Goal: Information Seeking & Learning: Learn about a topic

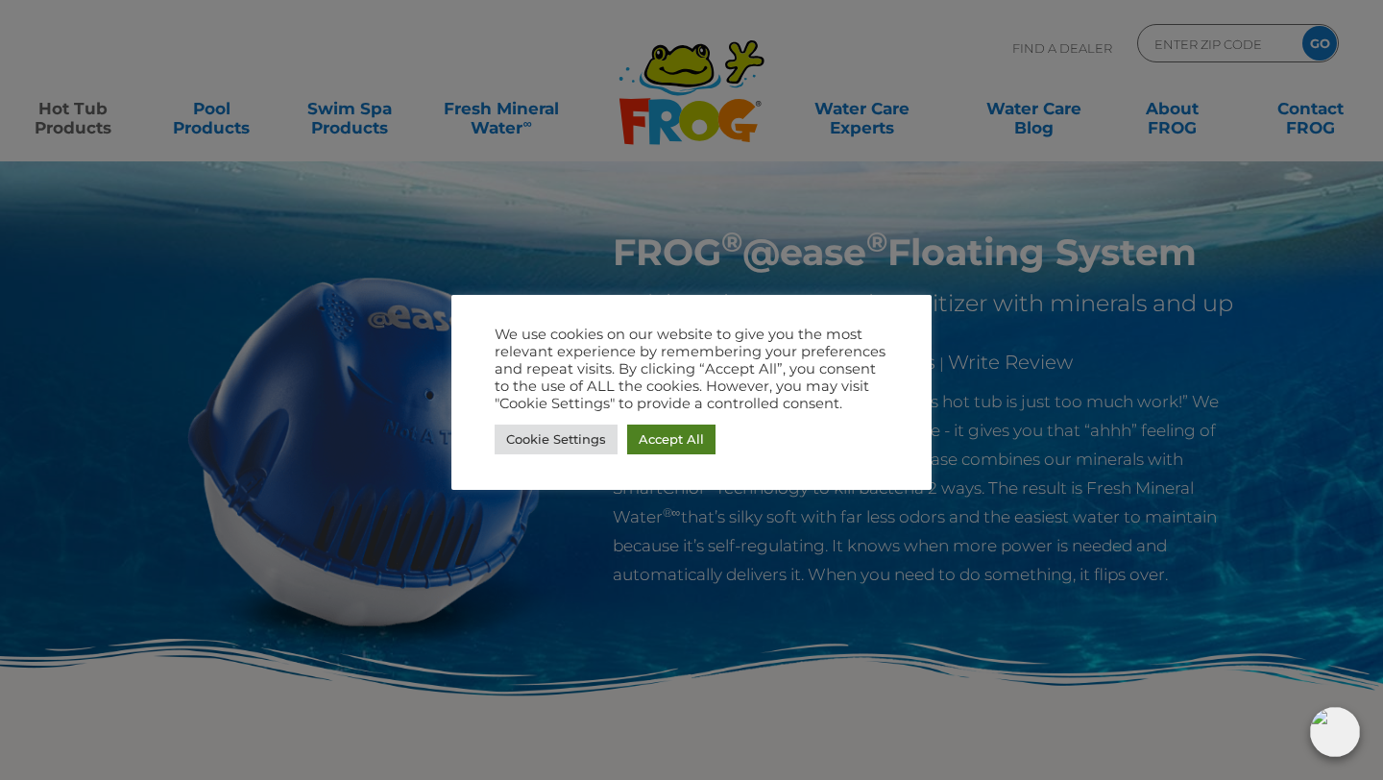
click at [690, 439] on link "Accept All" at bounding box center [671, 440] width 88 height 30
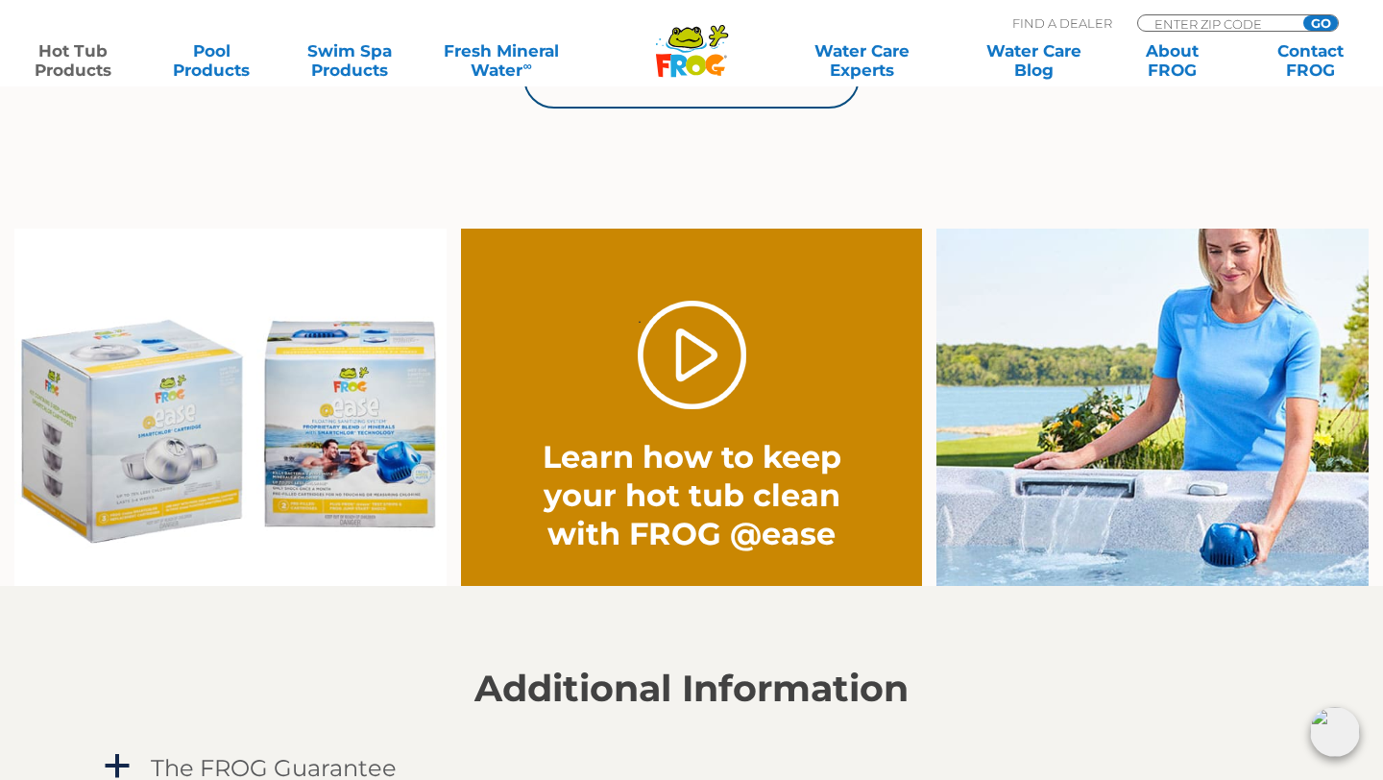
scroll to position [1360, 0]
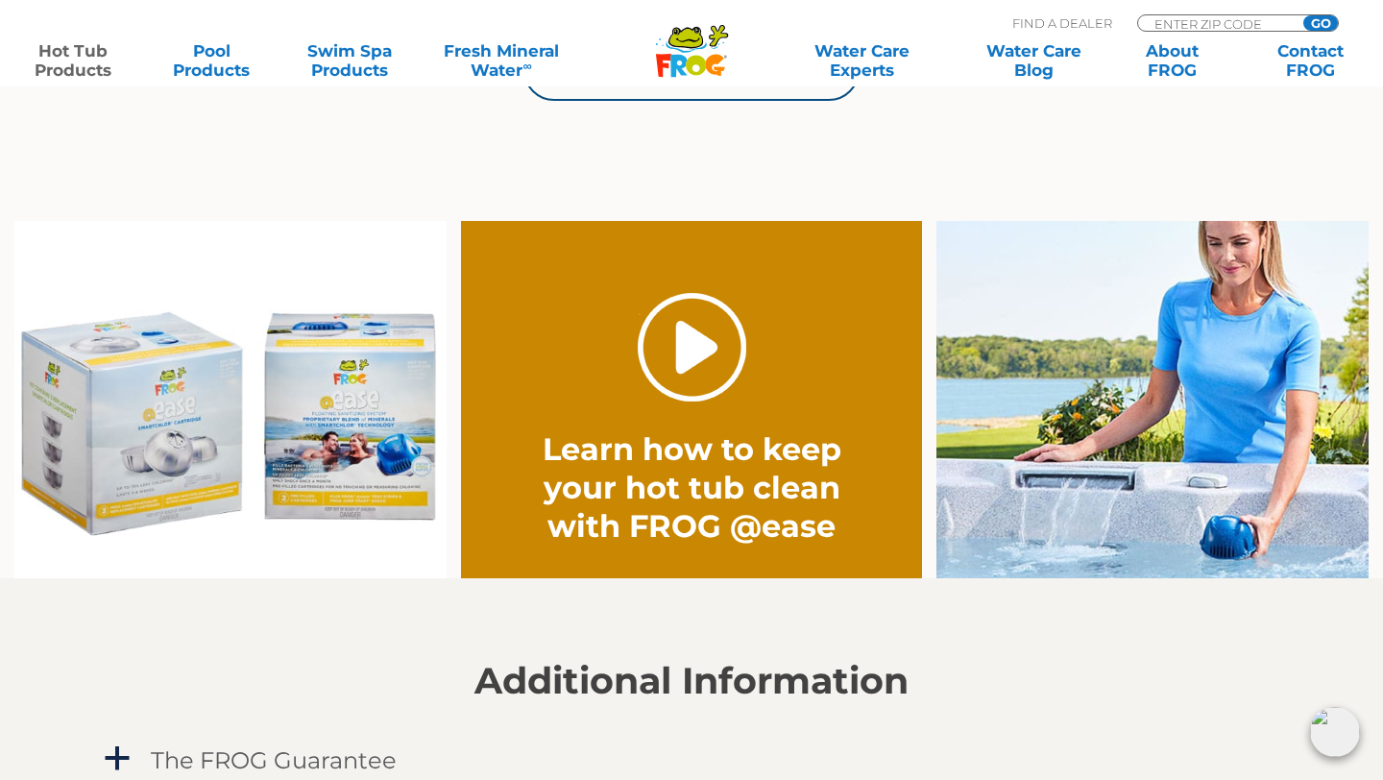
click at [691, 365] on link "." at bounding box center [692, 347] width 109 height 109
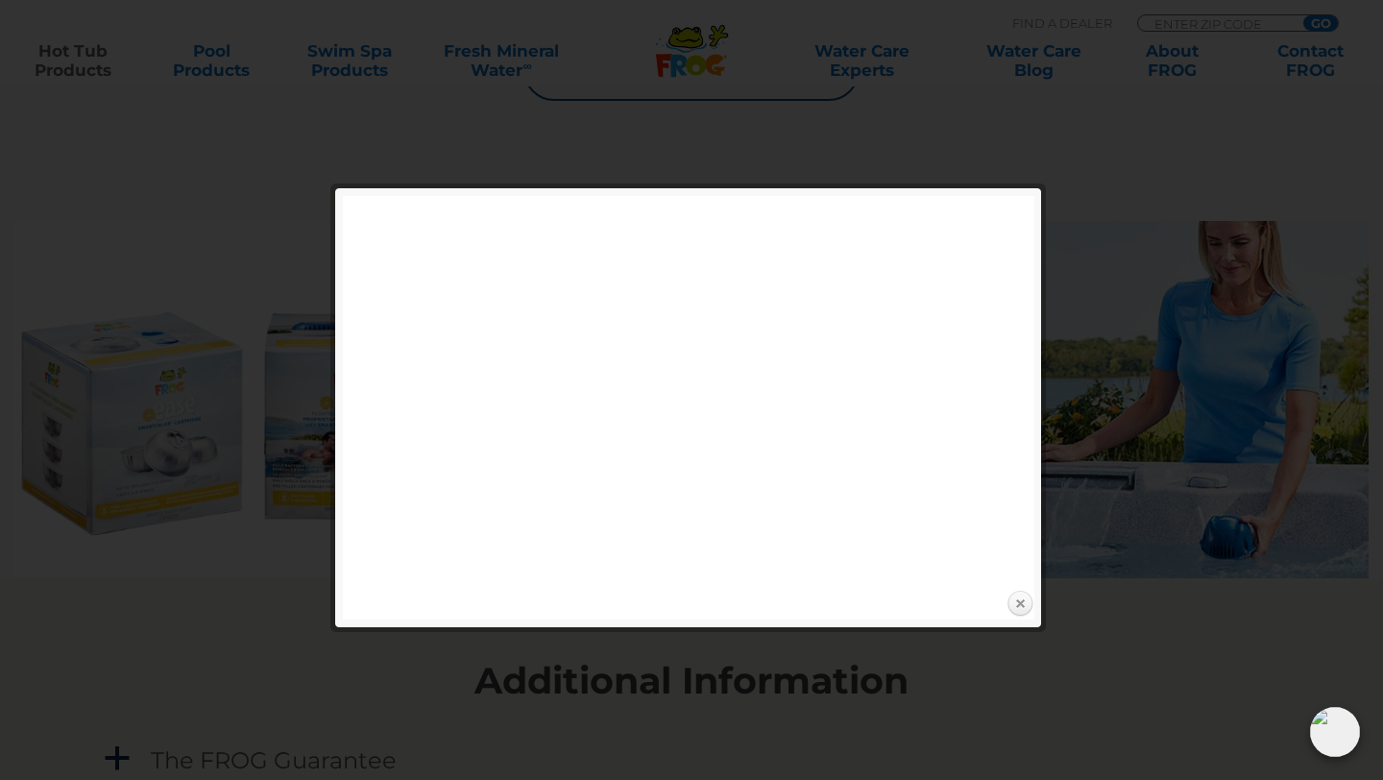
click at [700, 595] on link "Close" at bounding box center [1020, 604] width 29 height 29
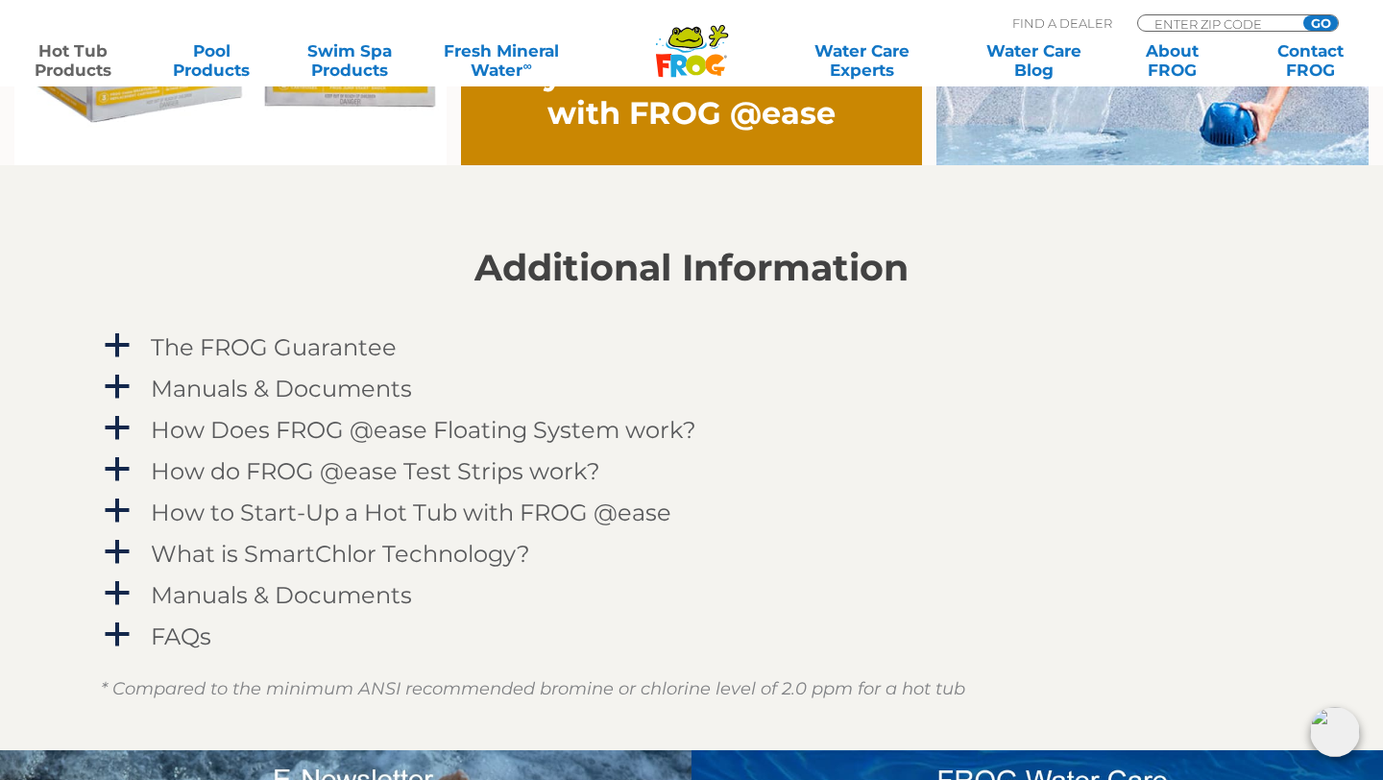
scroll to position [1954, 0]
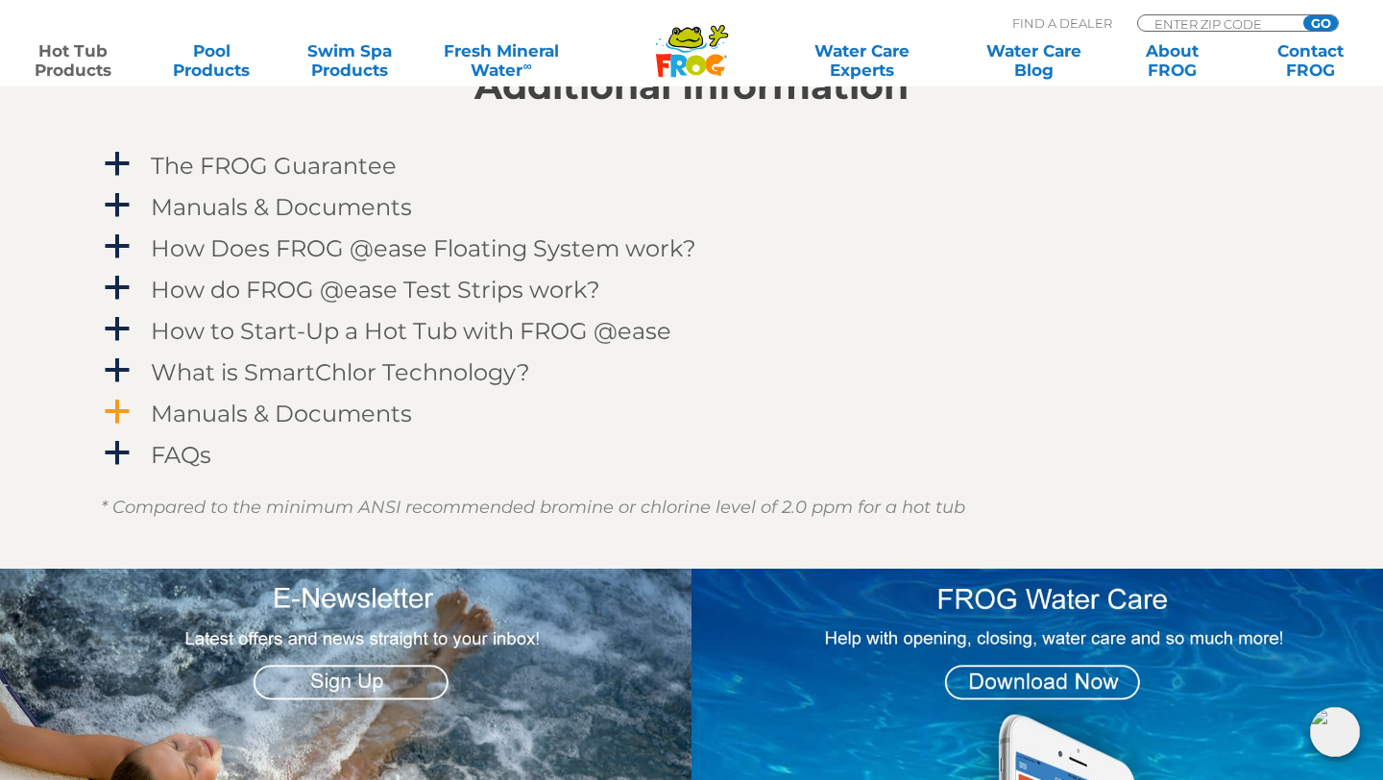
click at [299, 420] on h4 "Manuals & Documents" at bounding box center [281, 413] width 261 height 26
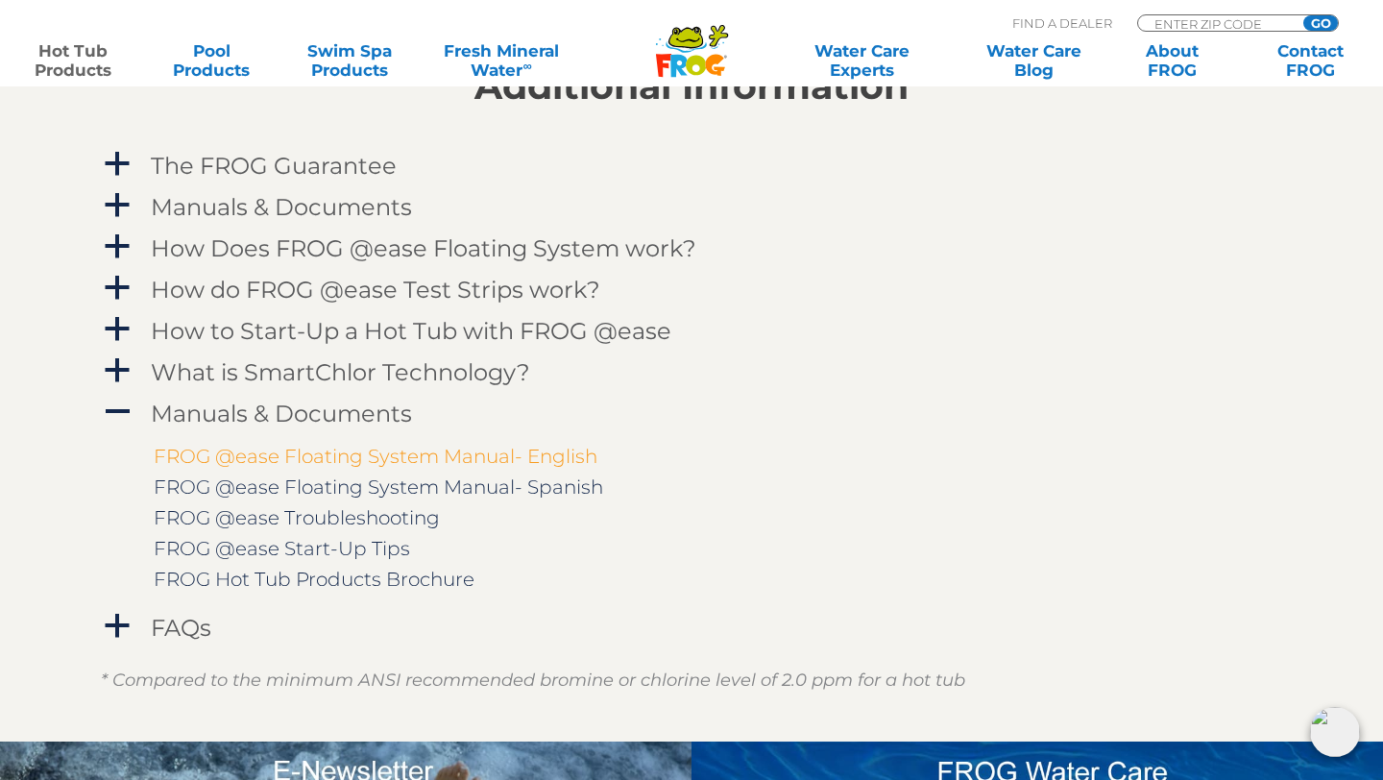
click at [306, 463] on link "FROG @ease Floating System Manual- English" at bounding box center [376, 456] width 444 height 23
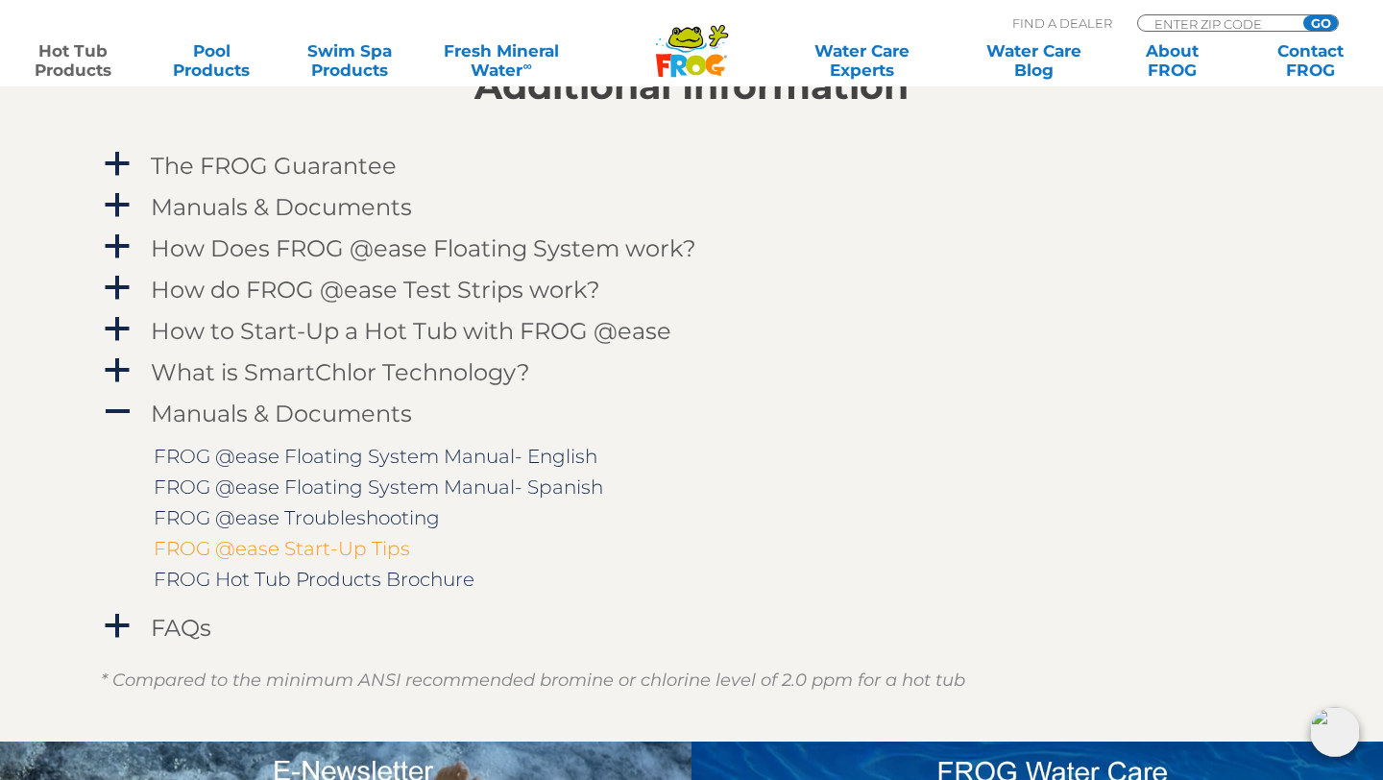
click at [291, 552] on link "FROG @ease Start-Up Tips" at bounding box center [282, 548] width 256 height 23
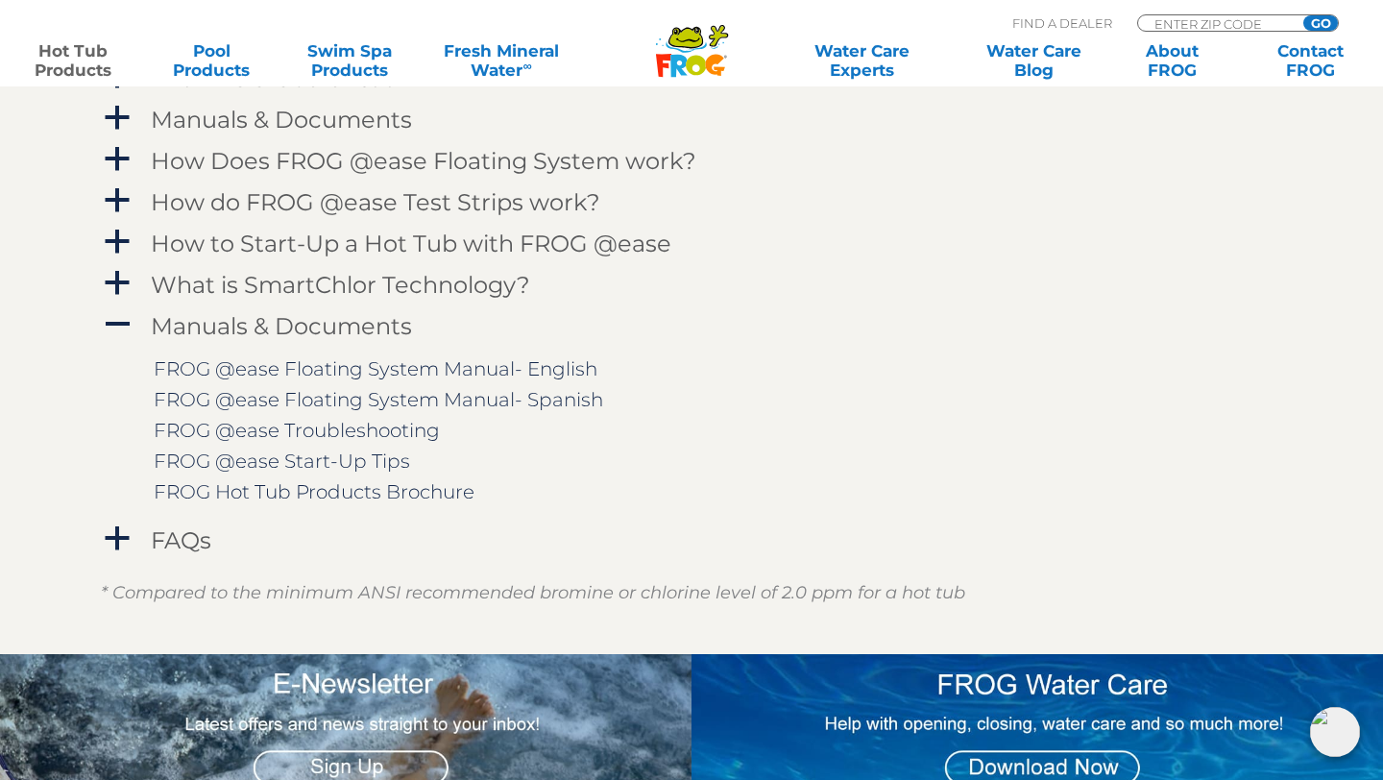
scroll to position [2231, 0]
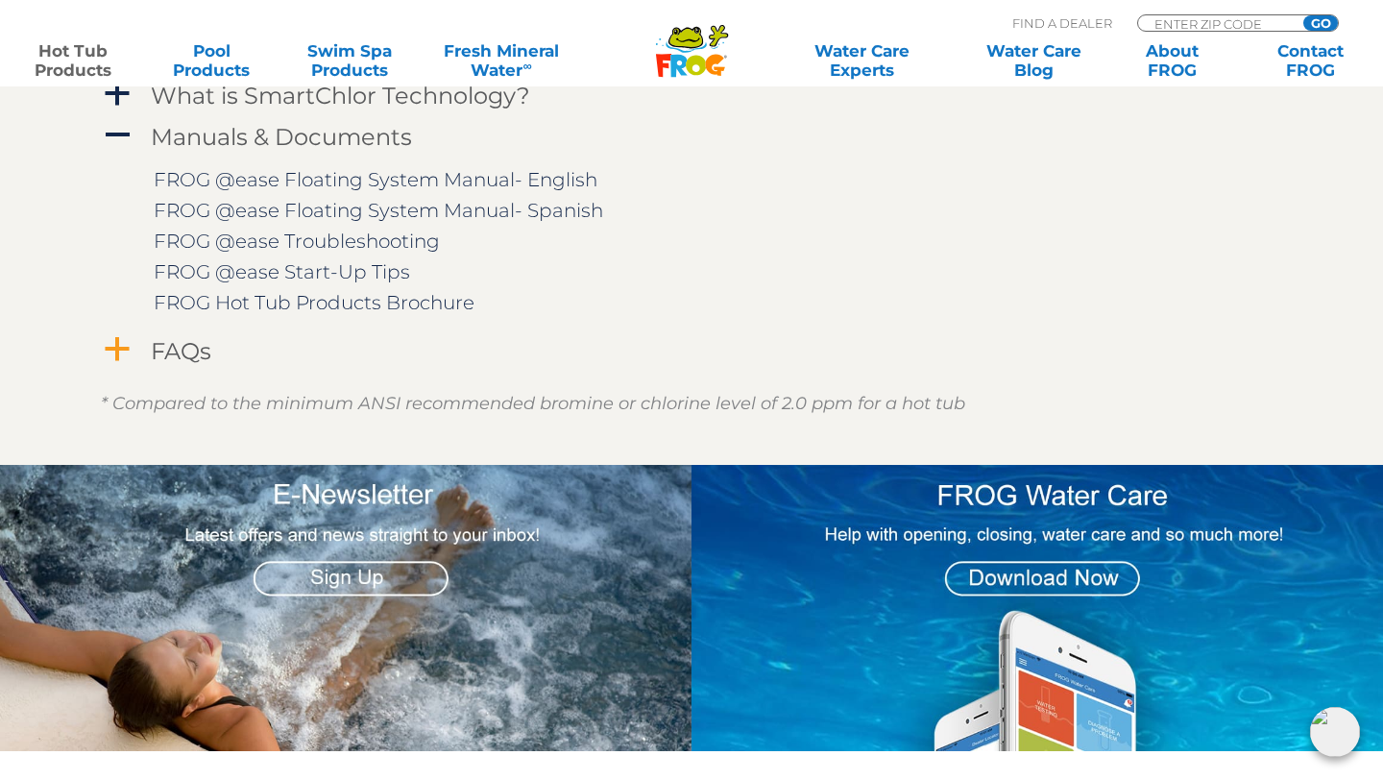
click at [190, 357] on h4 "FAQs" at bounding box center [181, 351] width 61 height 26
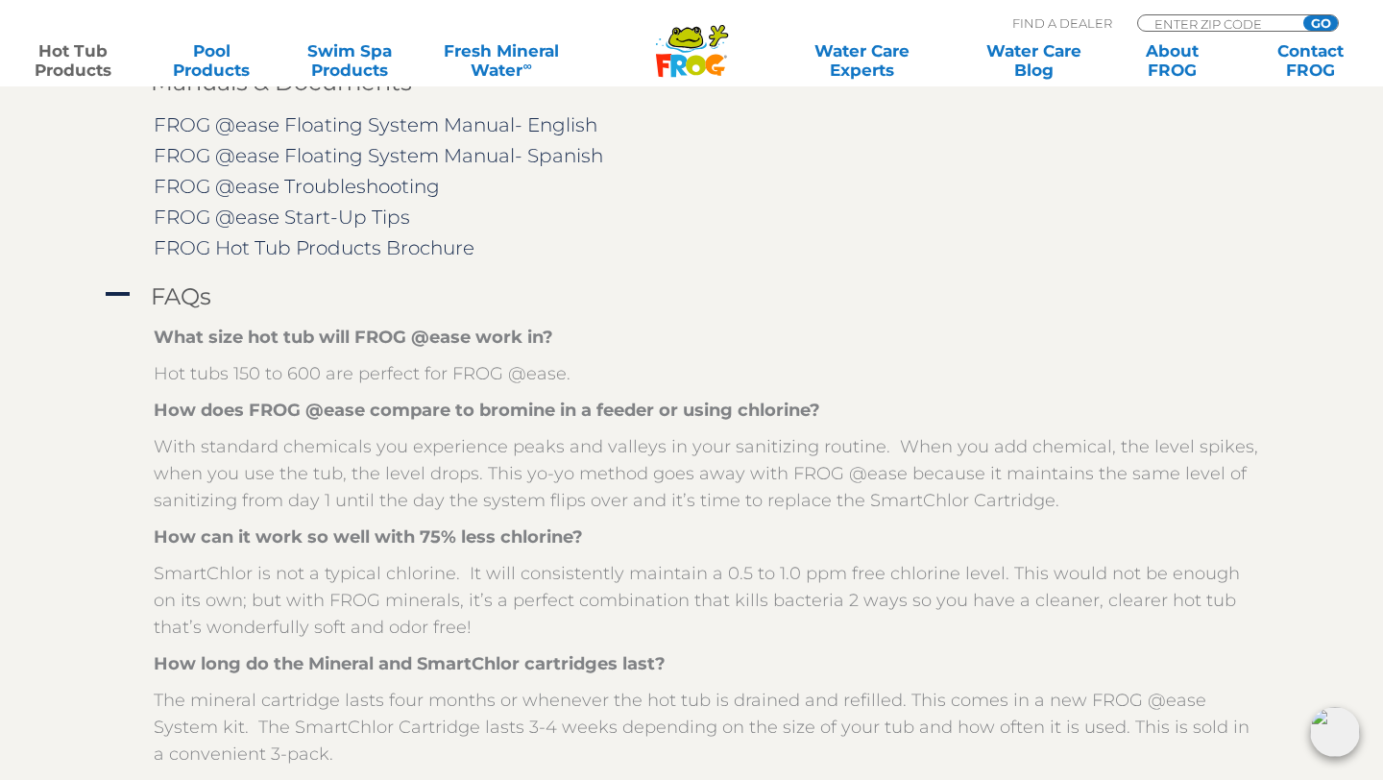
scroll to position [2285, 0]
click at [272, 440] on p "With standard chemicals you experience peaks and valleys in your sanitizing rou…" at bounding box center [706, 474] width 1104 height 81
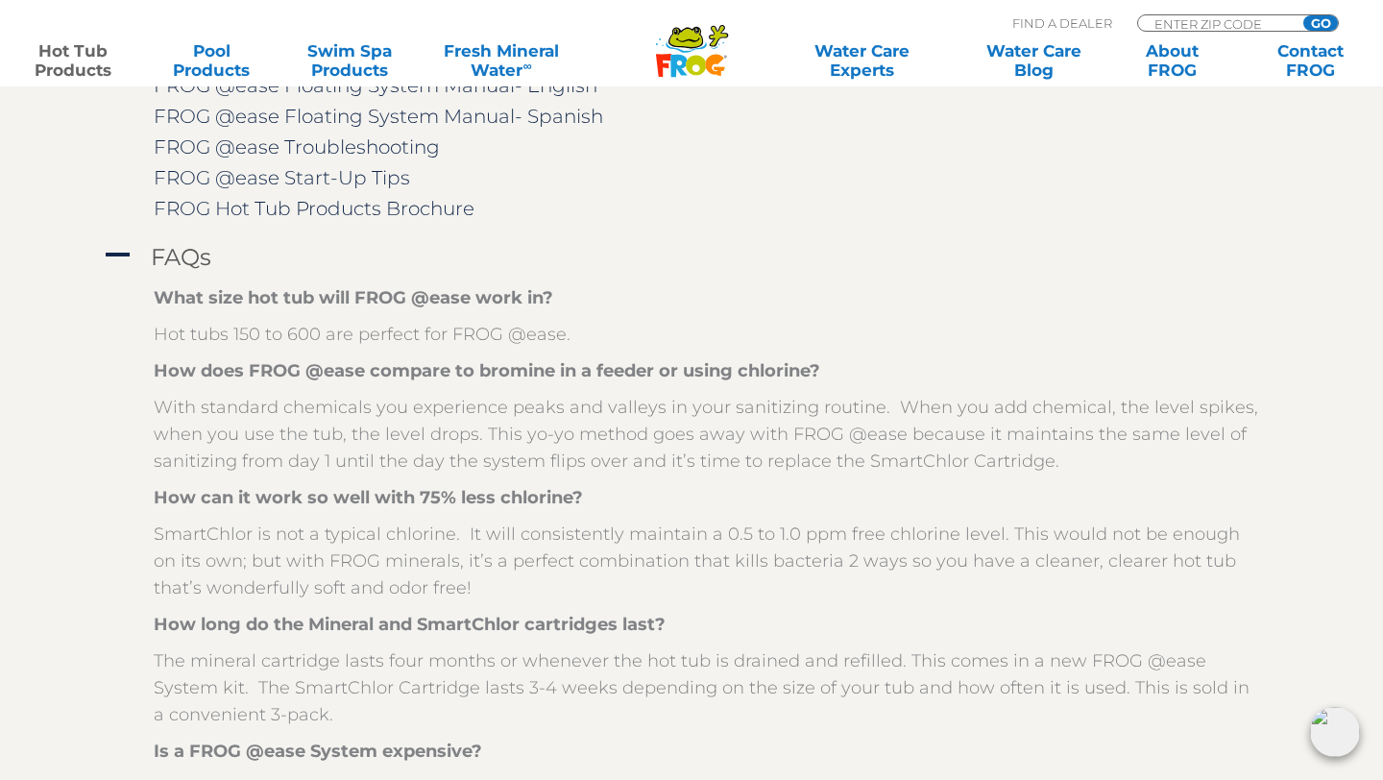
scroll to position [2328, 0]
click at [326, 408] on p "With standard chemicals you experience peaks and valleys in your sanitizing rou…" at bounding box center [706, 431] width 1104 height 81
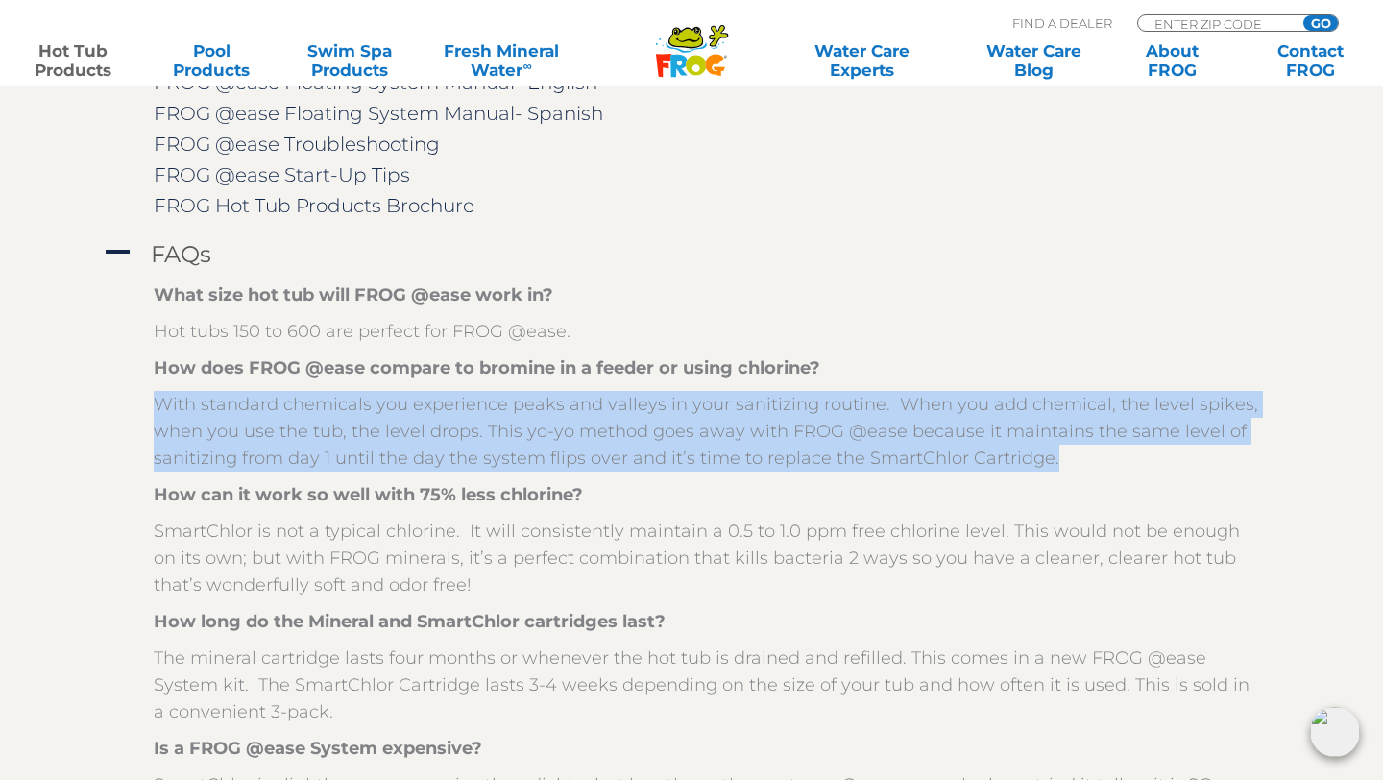
click at [326, 408] on p "With standard chemicals you experience peaks and valleys in your sanitizing rou…" at bounding box center [706, 431] width 1104 height 81
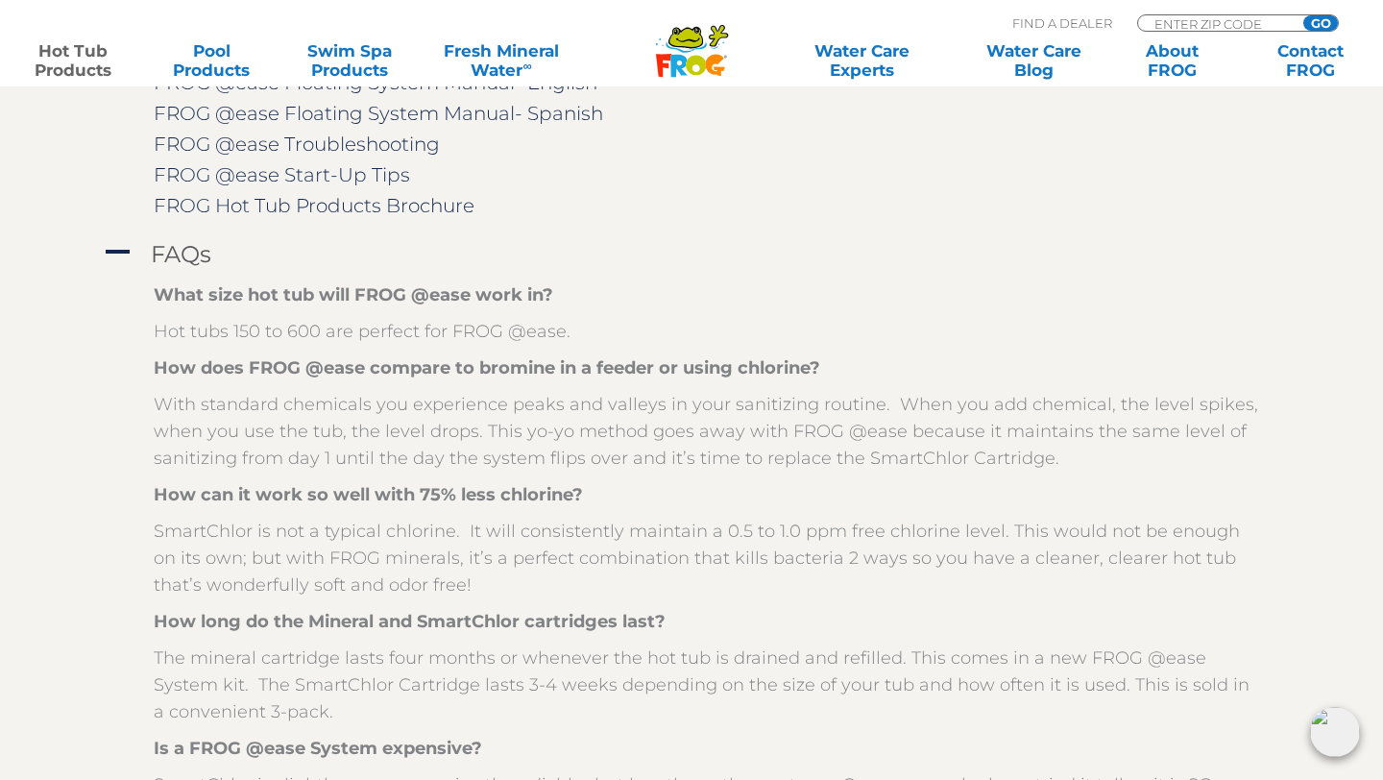
click at [323, 406] on p "With standard chemicals you experience peaks and valleys in your sanitizing rou…" at bounding box center [706, 431] width 1104 height 81
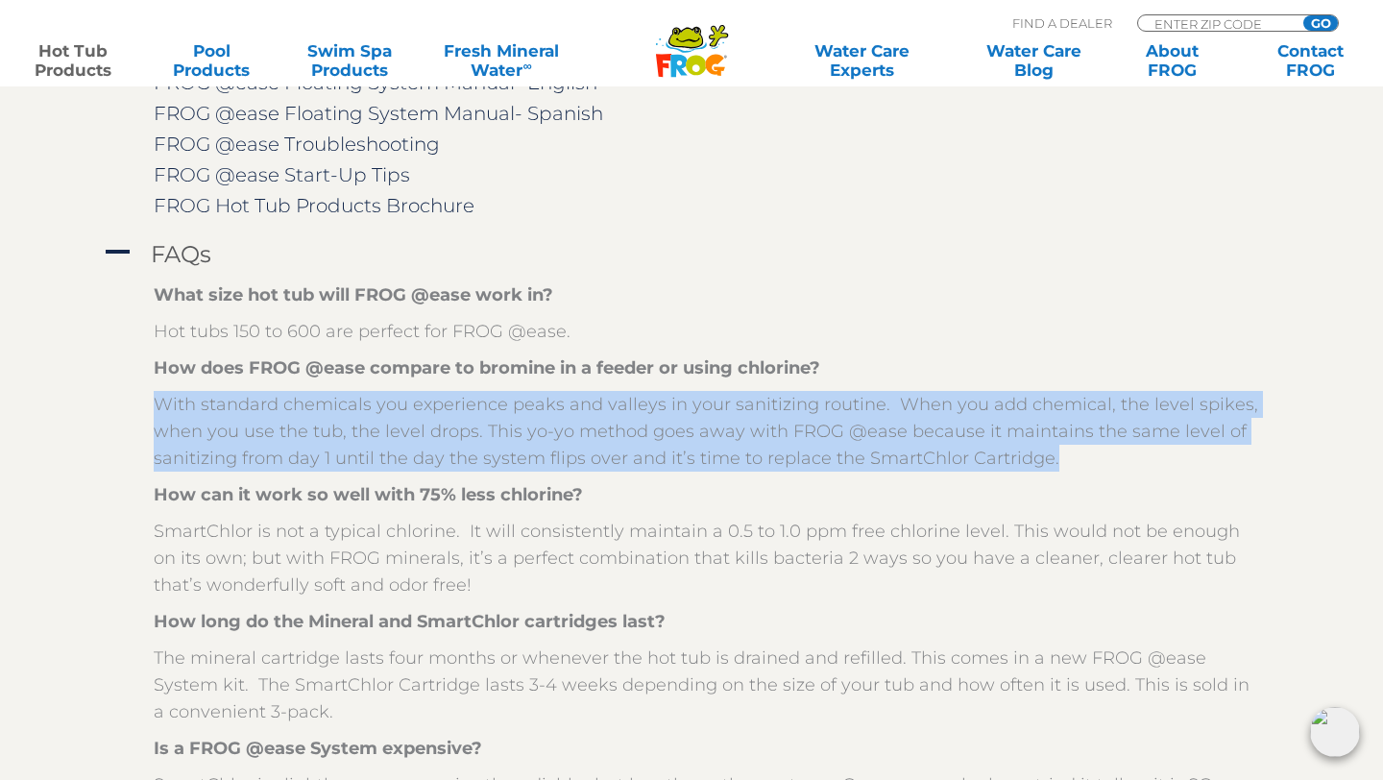
click at [323, 406] on p "With standard chemicals you experience peaks and valleys in your sanitizing rou…" at bounding box center [706, 431] width 1104 height 81
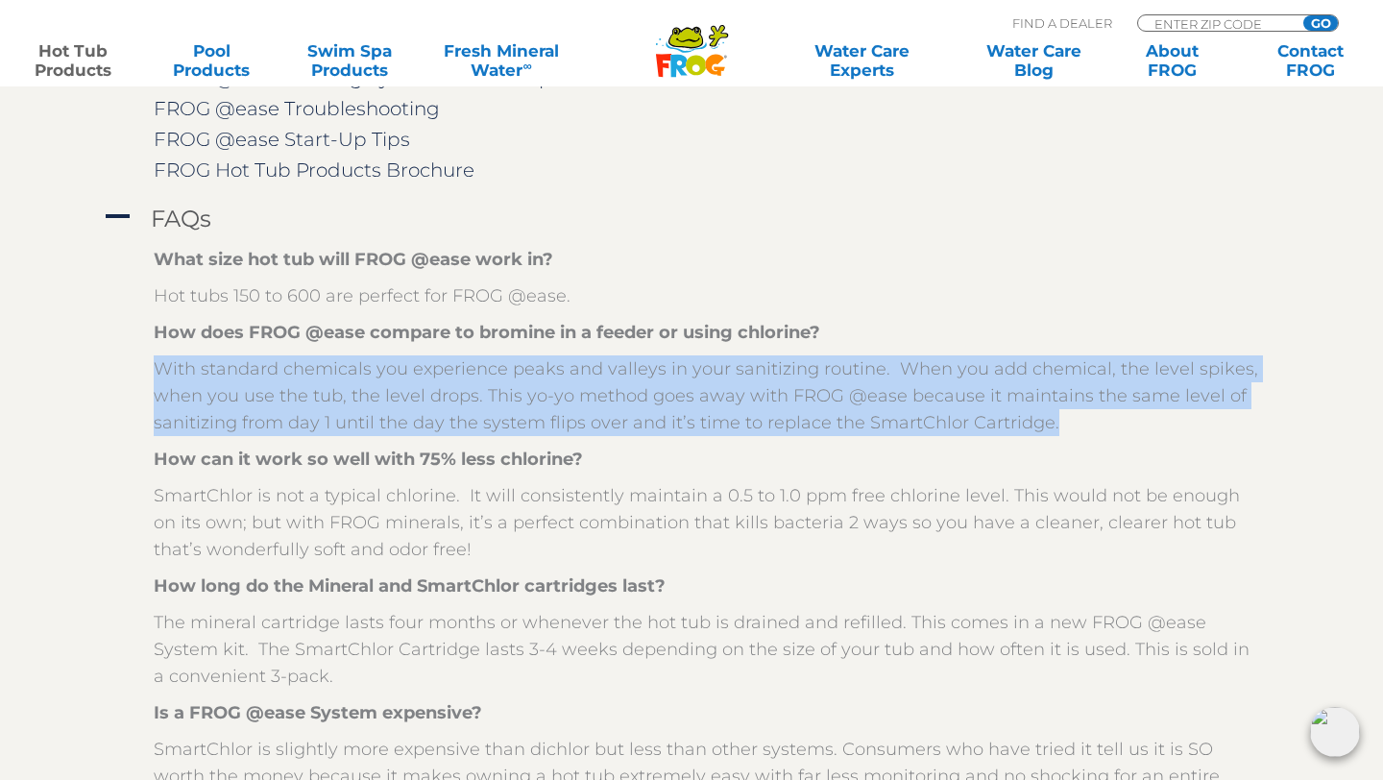
scroll to position [2381, 0]
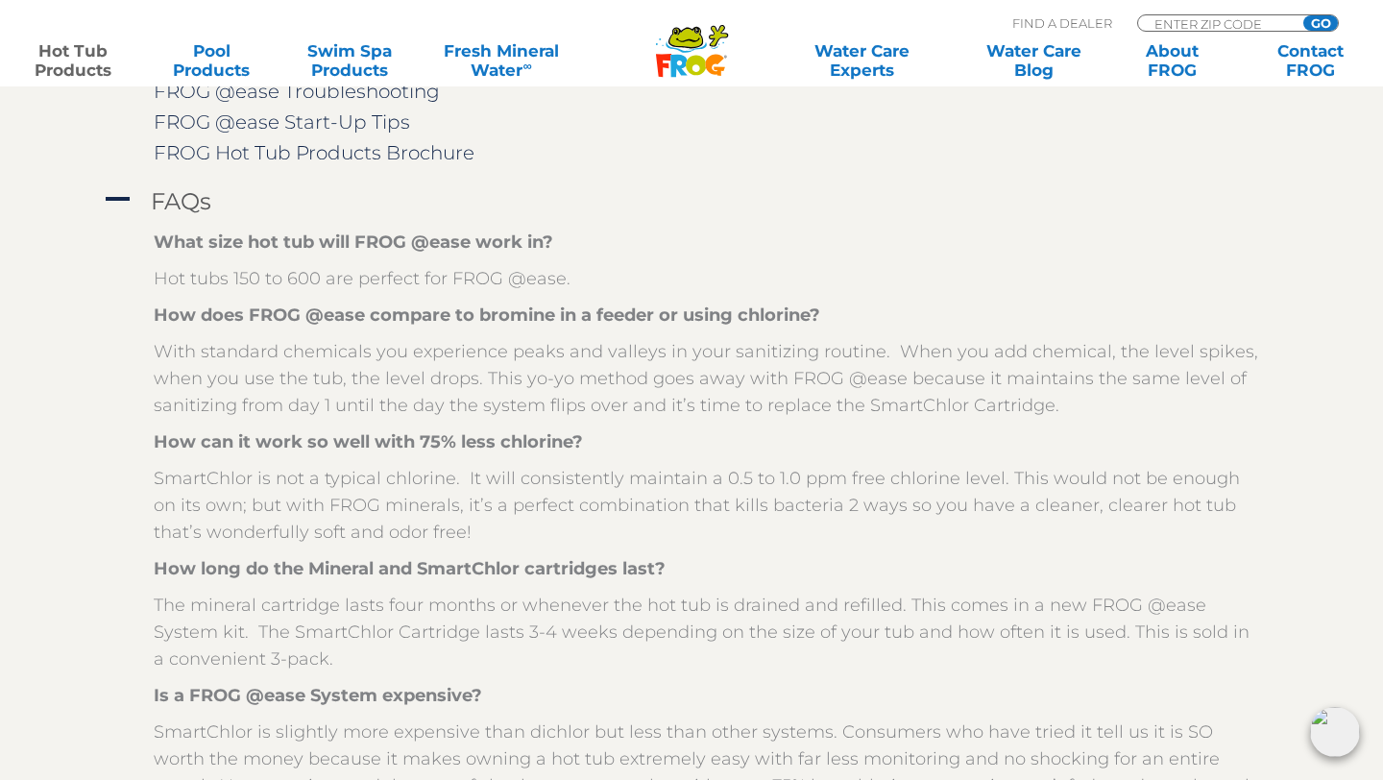
click at [317, 472] on p "SmartChlor is not a typical chlorine. It will consistently maintain a 0.5 to 1.…" at bounding box center [706, 505] width 1104 height 81
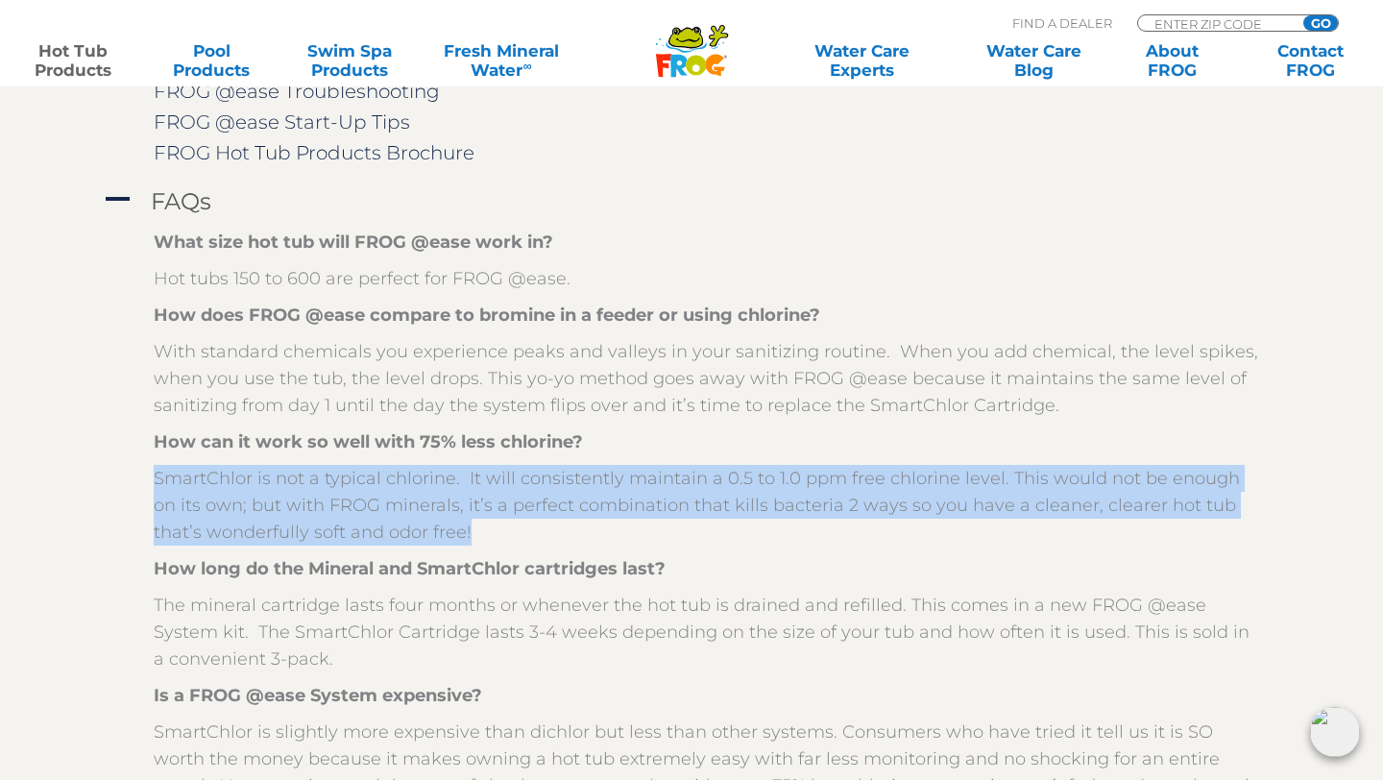
click at [317, 472] on p "SmartChlor is not a typical chlorine. It will consistently maintain a 0.5 to 1.…" at bounding box center [706, 505] width 1104 height 81
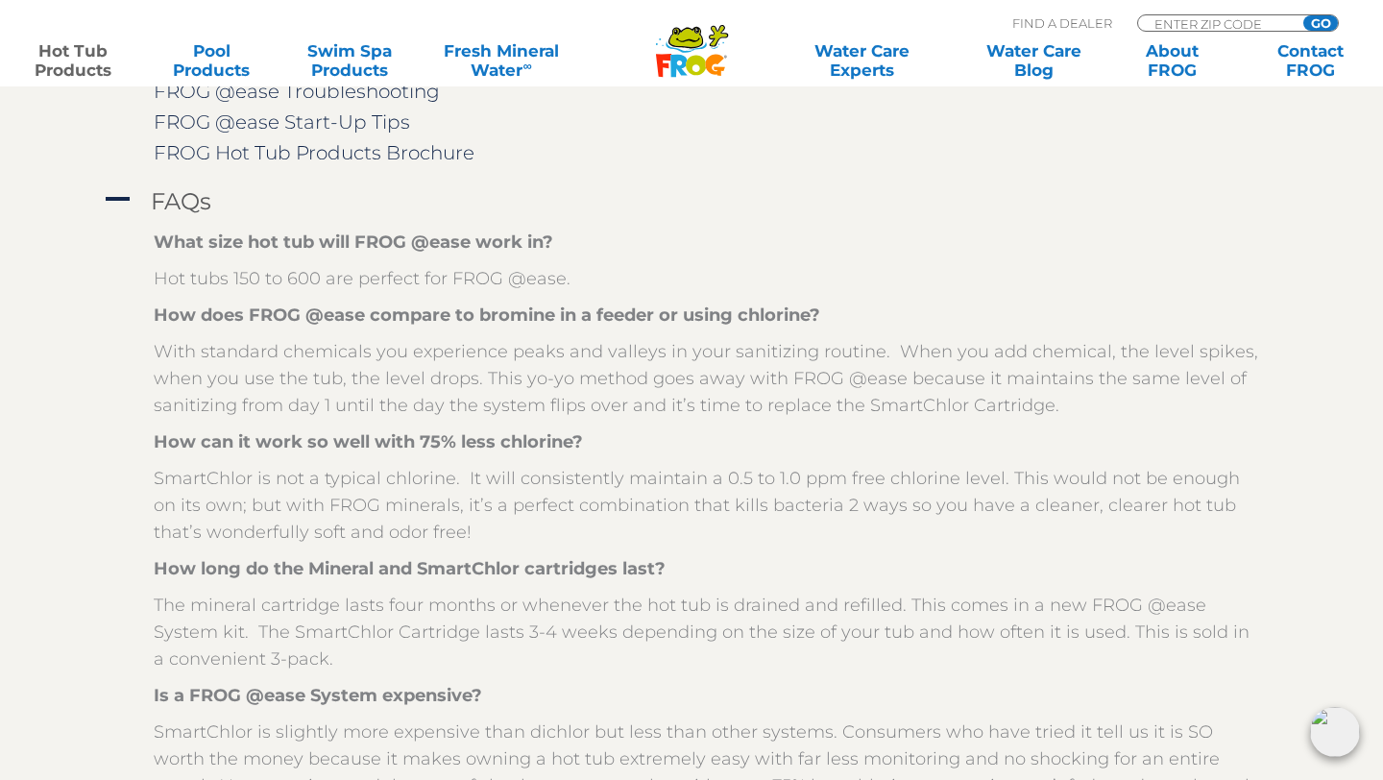
click at [319, 471] on p "SmartChlor is not a typical chlorine. It will consistently maintain a 0.5 to 1.…" at bounding box center [706, 505] width 1104 height 81
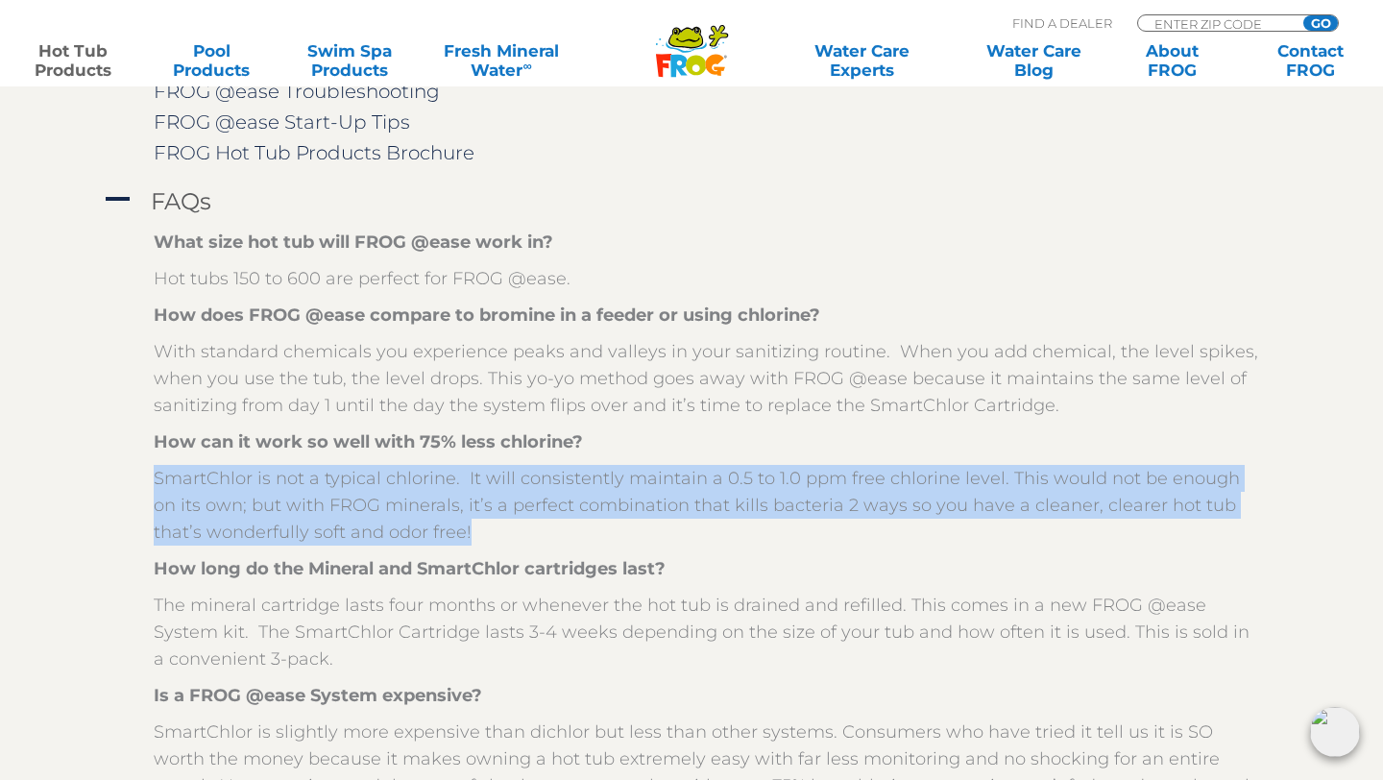
click at [319, 471] on p "SmartChlor is not a typical chlorine. It will consistently maintain a 0.5 to 1.…" at bounding box center [706, 505] width 1104 height 81
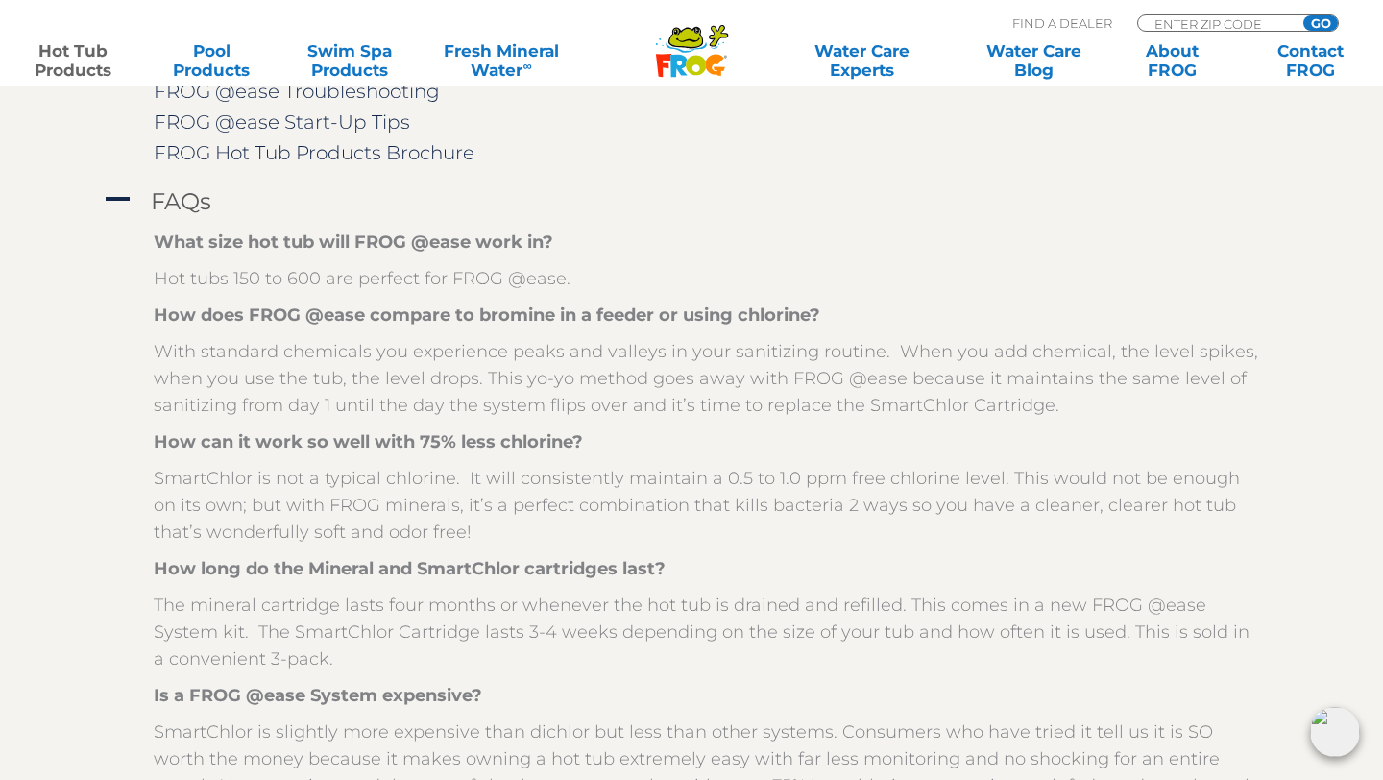
click at [319, 471] on p "SmartChlor is not a typical chlorine. It will consistently maintain a 0.5 to 1.…" at bounding box center [706, 505] width 1104 height 81
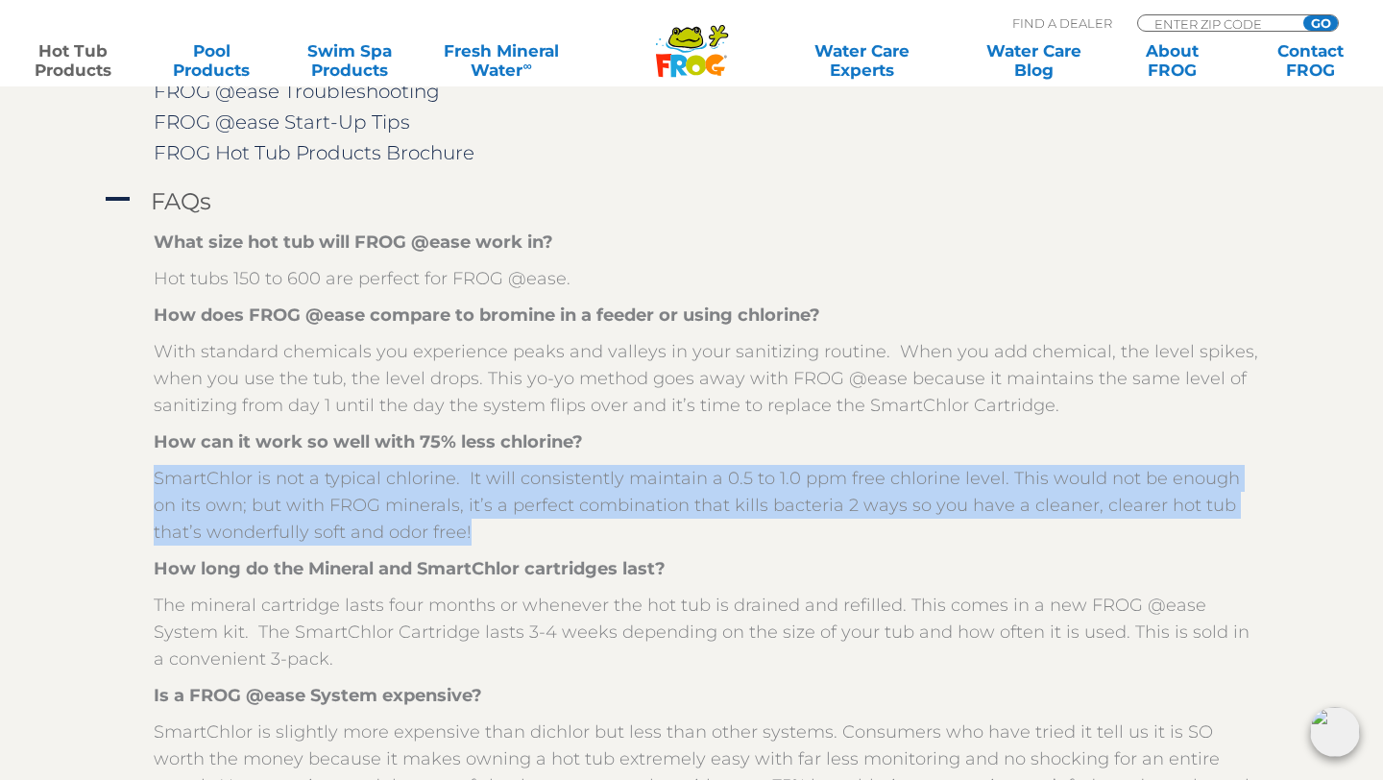
click at [319, 471] on p "SmartChlor is not a typical chlorine. It will consistently maintain a 0.5 to 1.…" at bounding box center [706, 505] width 1104 height 81
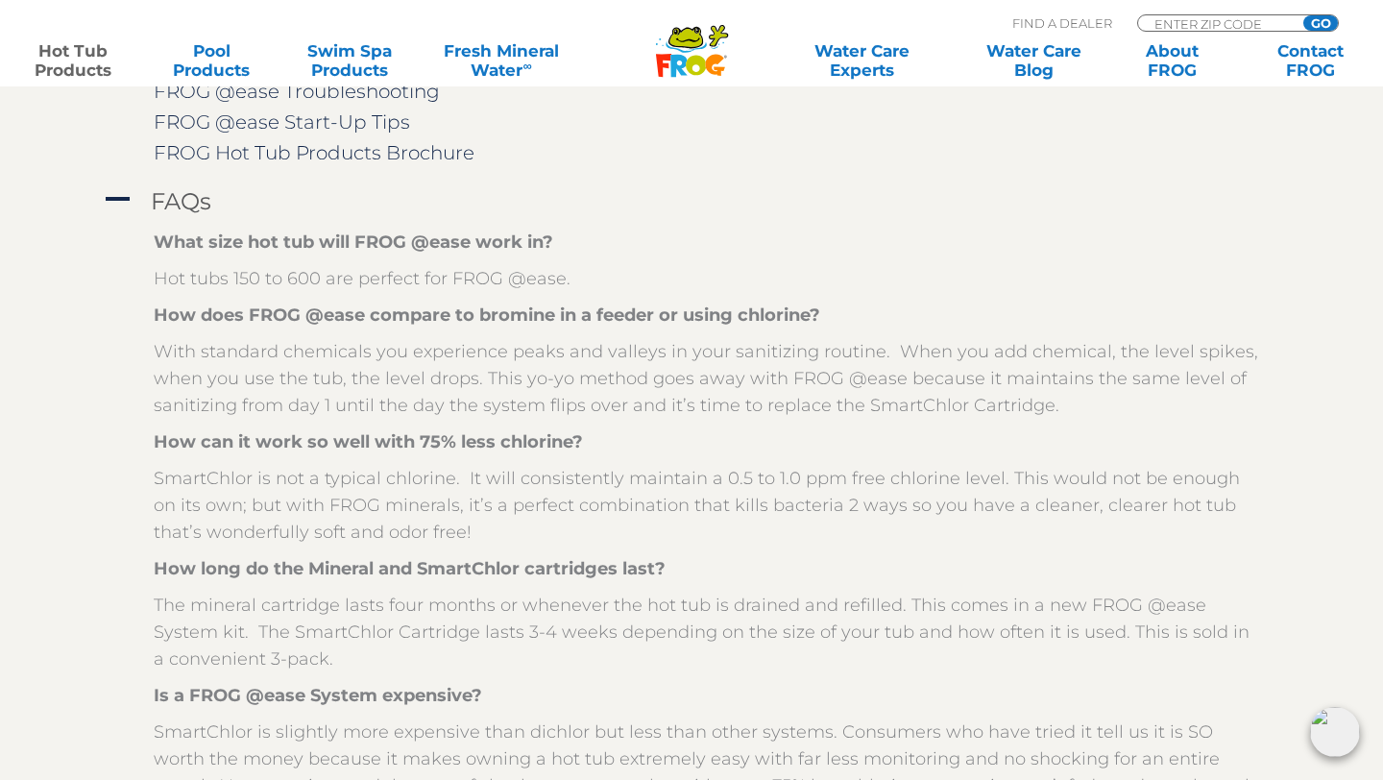
click at [319, 471] on p "SmartChlor is not a typical chlorine. It will consistently maintain a 0.5 to 1.…" at bounding box center [706, 505] width 1104 height 81
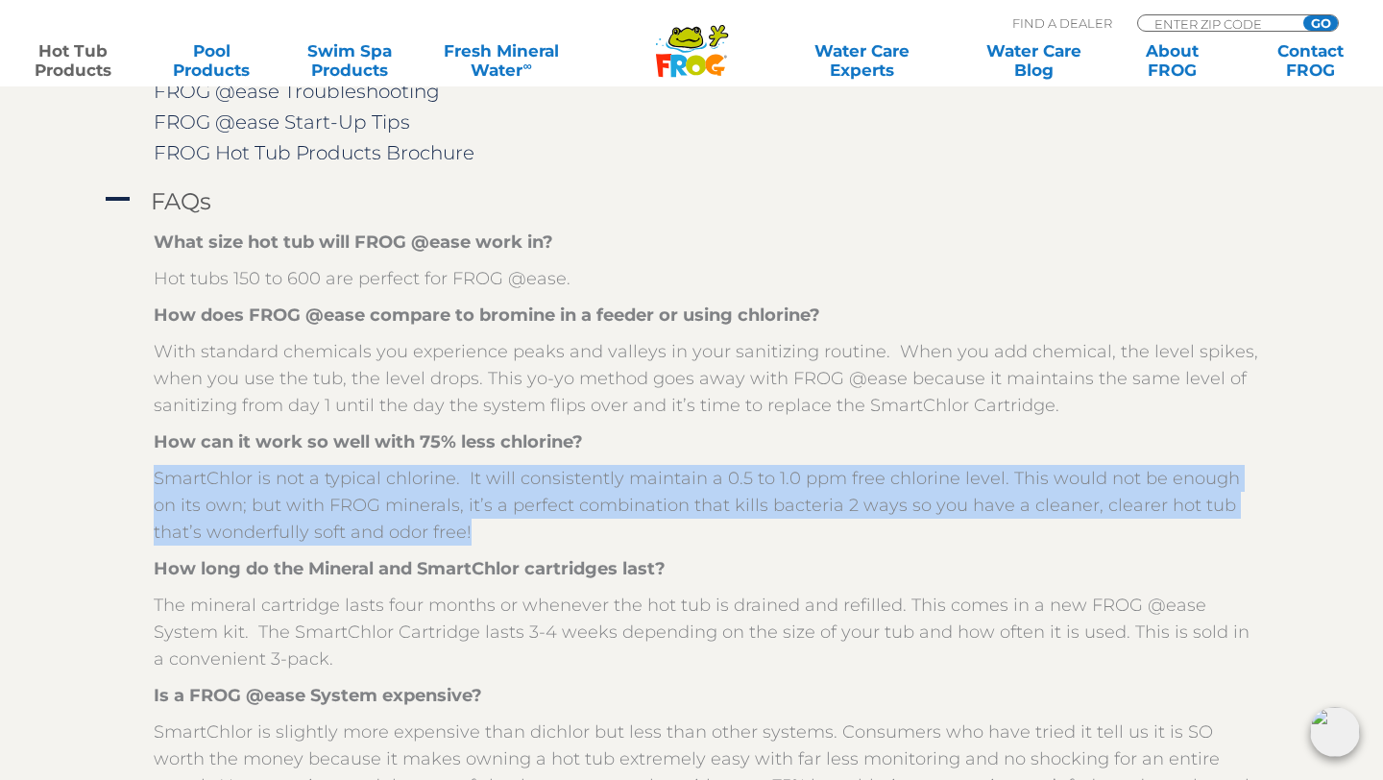
click at [319, 471] on p "SmartChlor is not a typical chlorine. It will consistently maintain a 0.5 to 1.…" at bounding box center [706, 505] width 1104 height 81
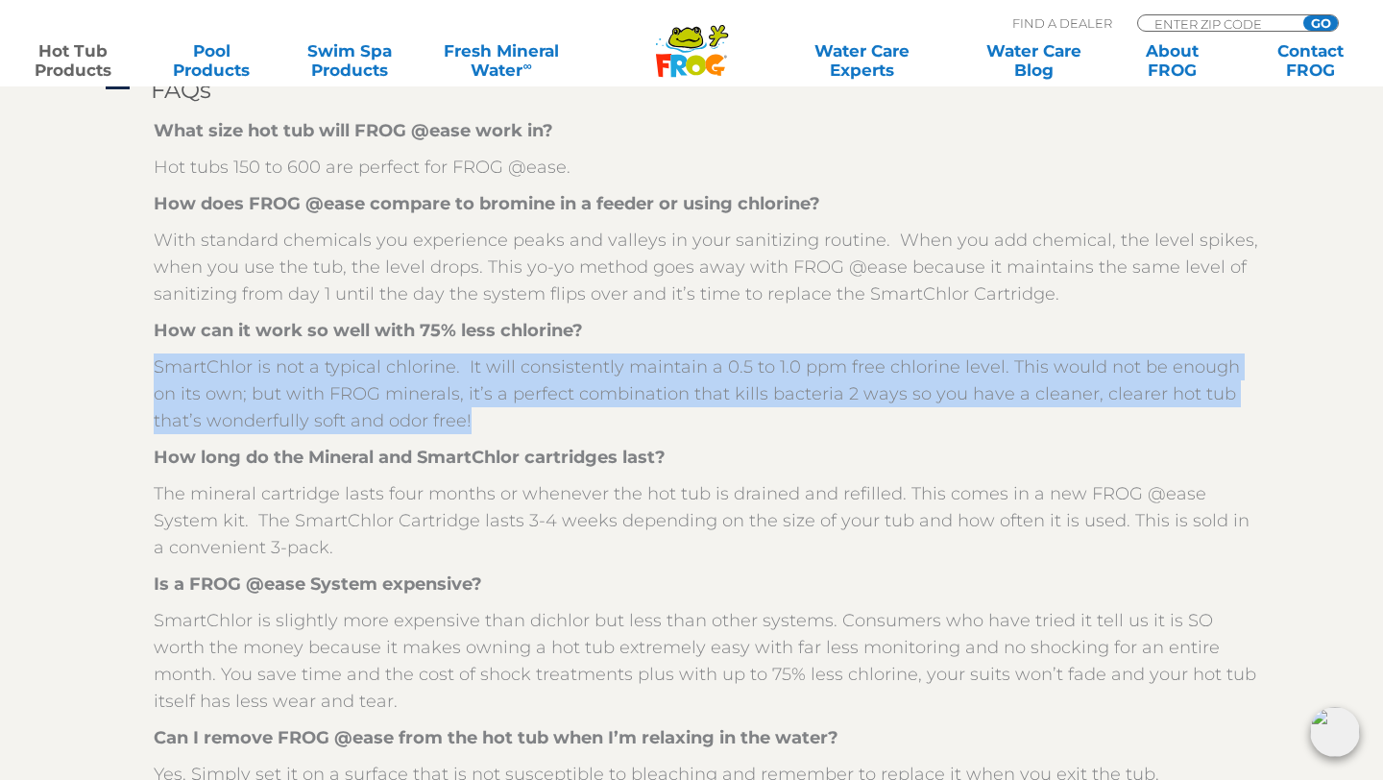
scroll to position [2559, 0]
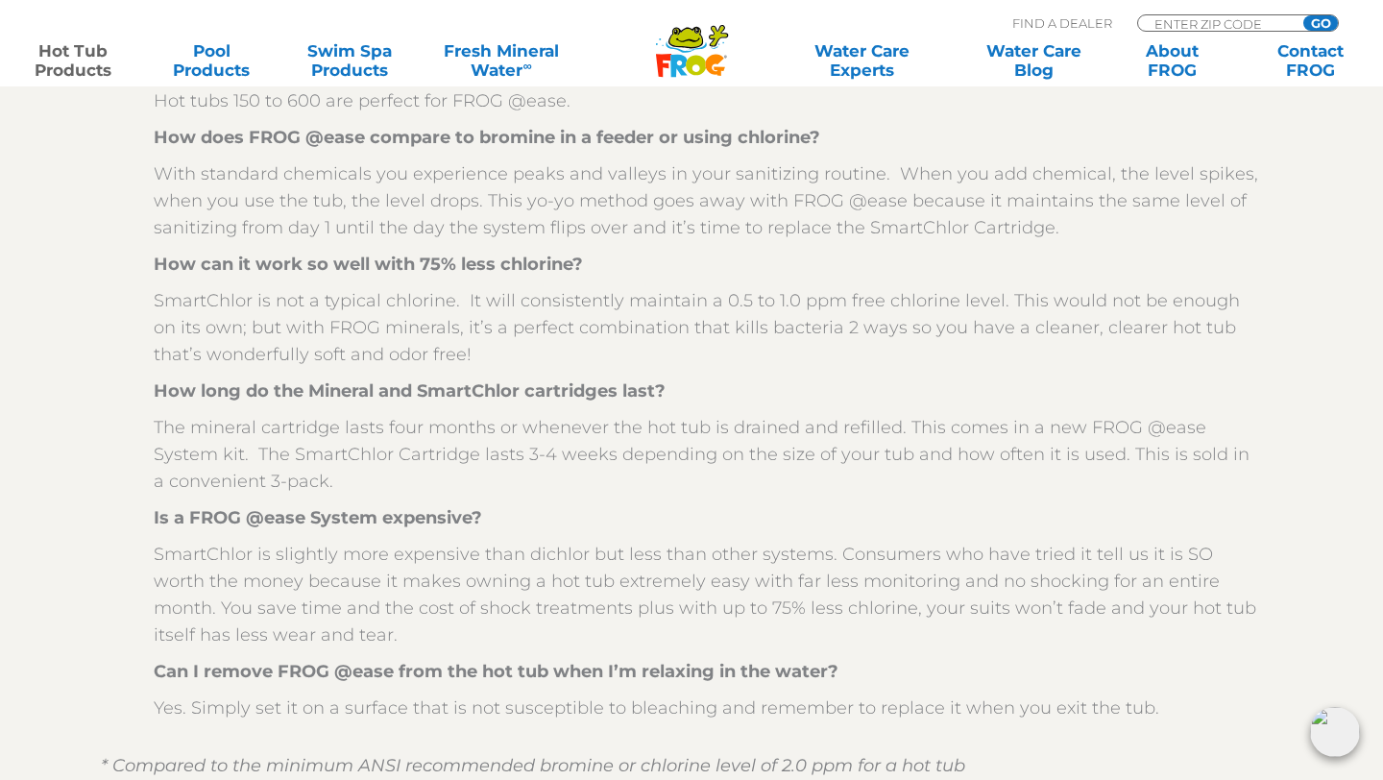
click at [314, 453] on p "The mineral cartridge lasts four months or whenever the hot tub is drained and …" at bounding box center [706, 454] width 1104 height 81
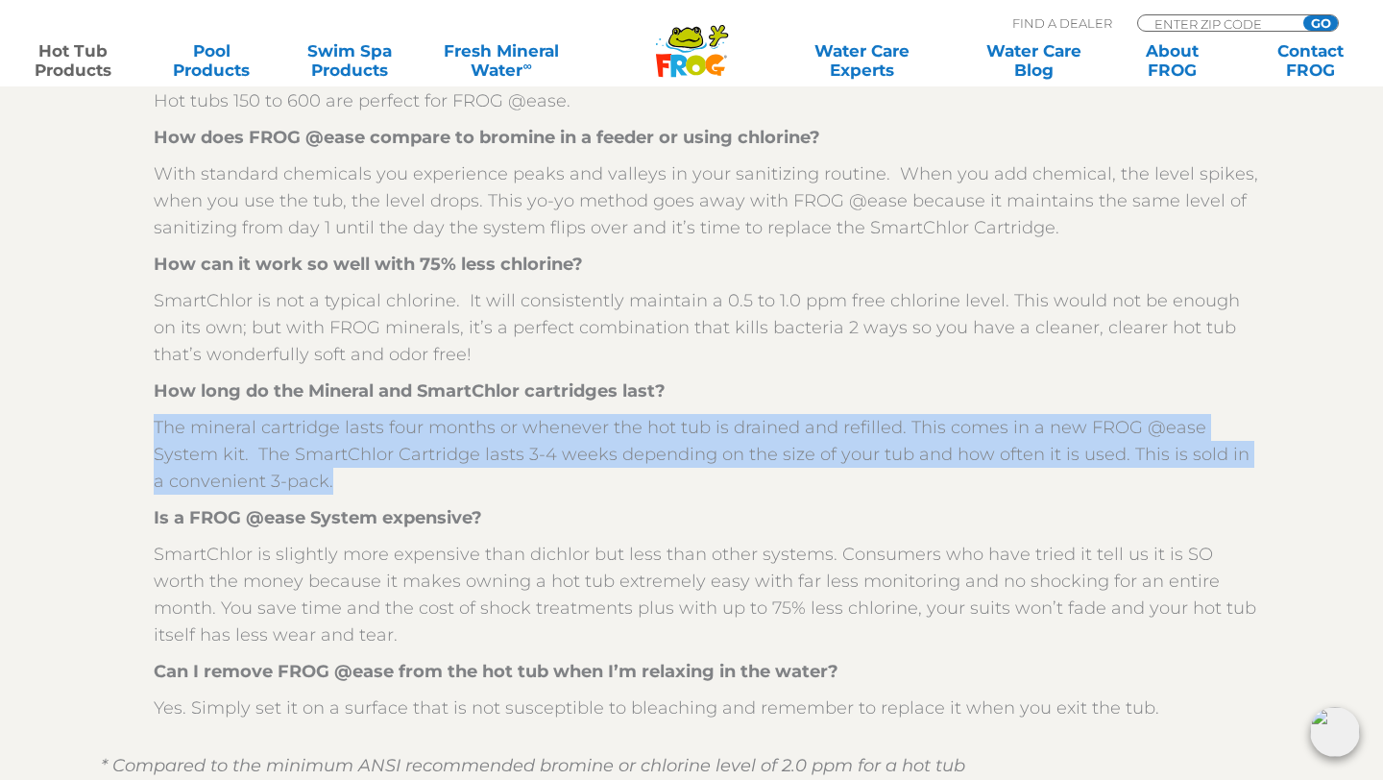
click at [314, 453] on p "The mineral cartridge lasts four months or whenever the hot tub is drained and …" at bounding box center [706, 454] width 1104 height 81
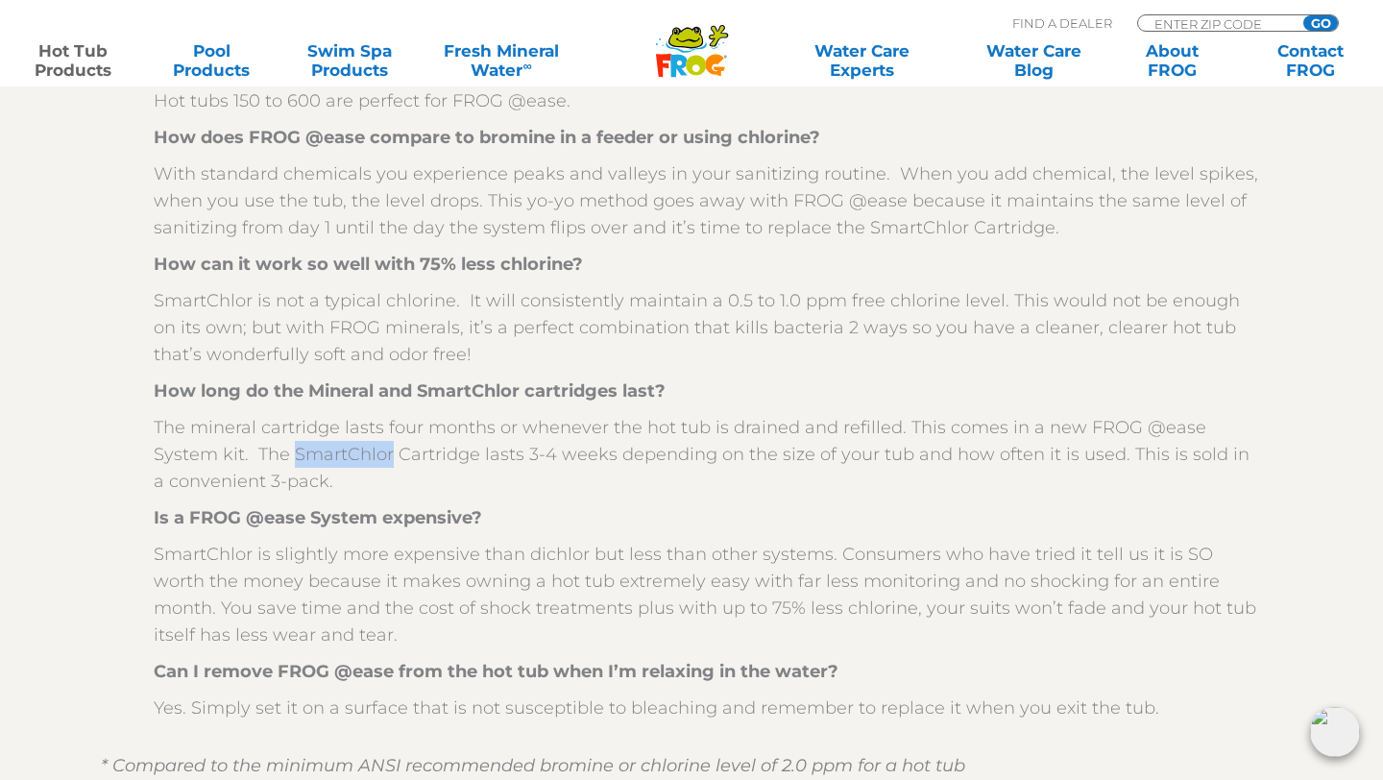
click at [314, 453] on p "The mineral cartridge lasts four months or whenever the hot tub is drained and …" at bounding box center [706, 454] width 1104 height 81
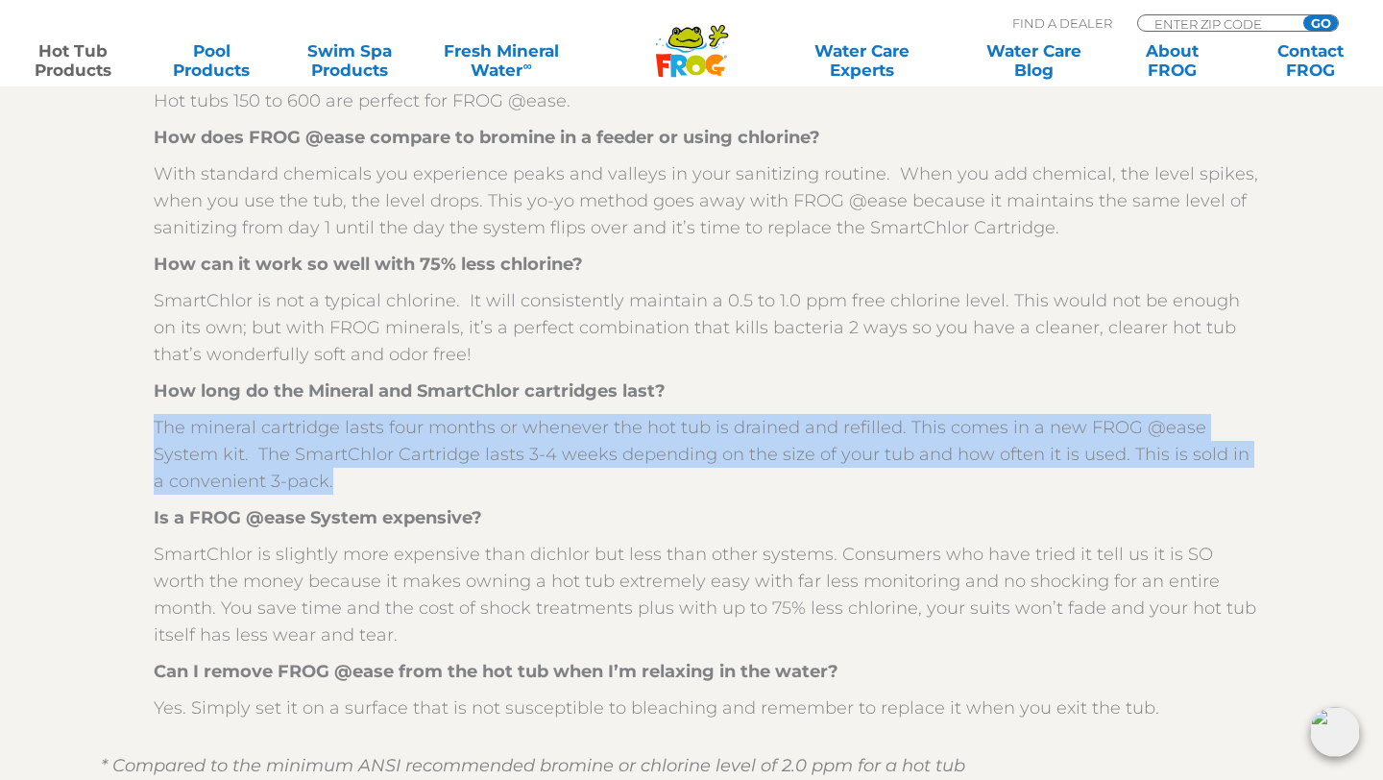
click at [314, 453] on p "The mineral cartridge lasts four months or whenever the hot tub is drained and …" at bounding box center [706, 454] width 1104 height 81
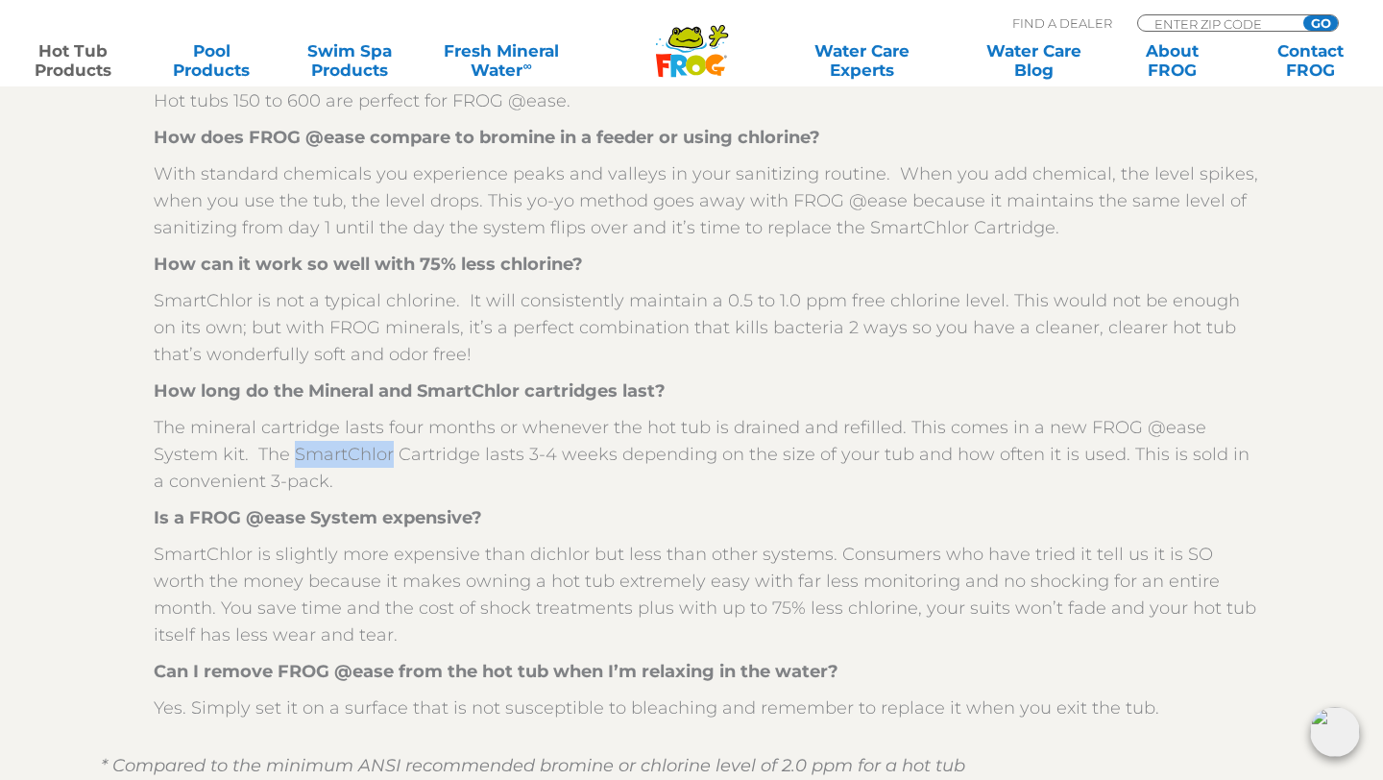
click at [314, 453] on p "The mineral cartridge lasts four months or whenever the hot tub is drained and …" at bounding box center [706, 454] width 1104 height 81
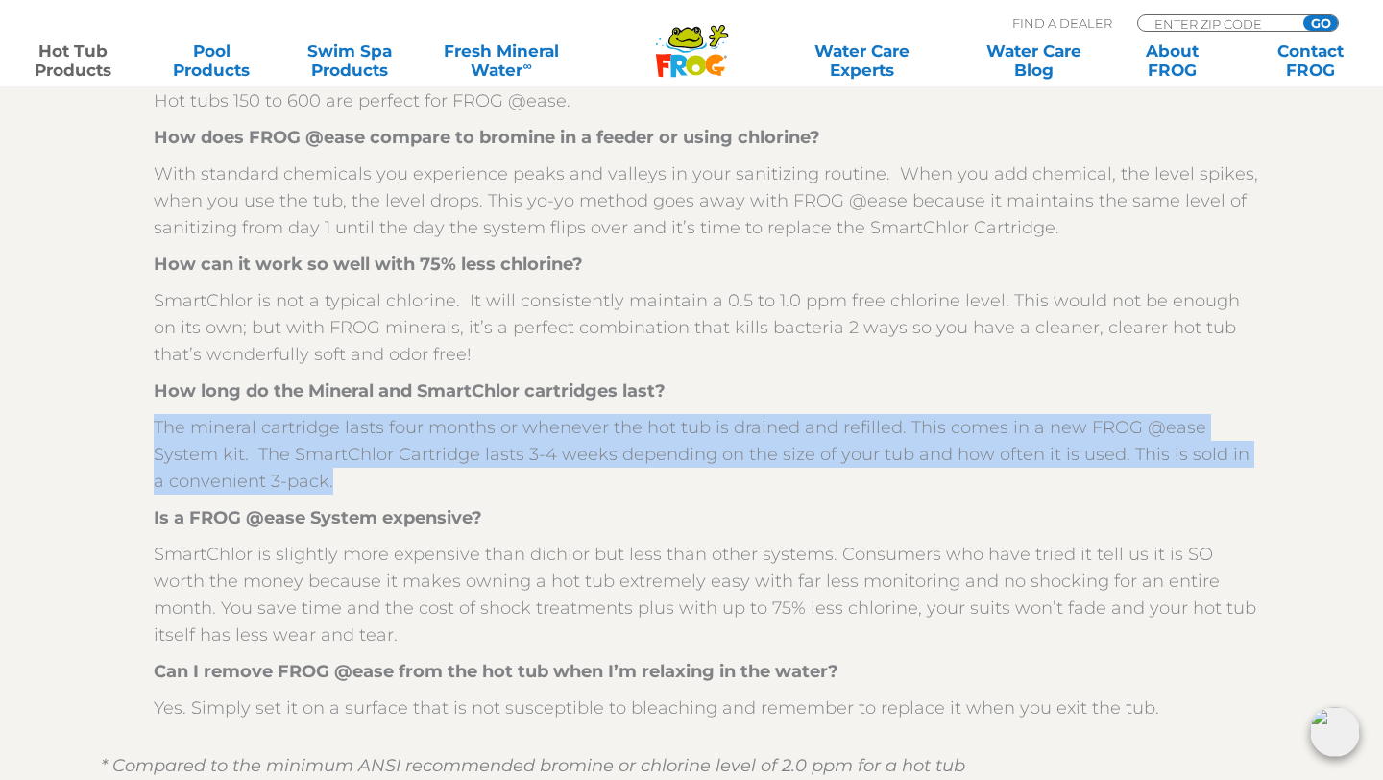
click at [314, 453] on p "The mineral cartridge lasts four months or whenever the hot tub is drained and …" at bounding box center [706, 454] width 1104 height 81
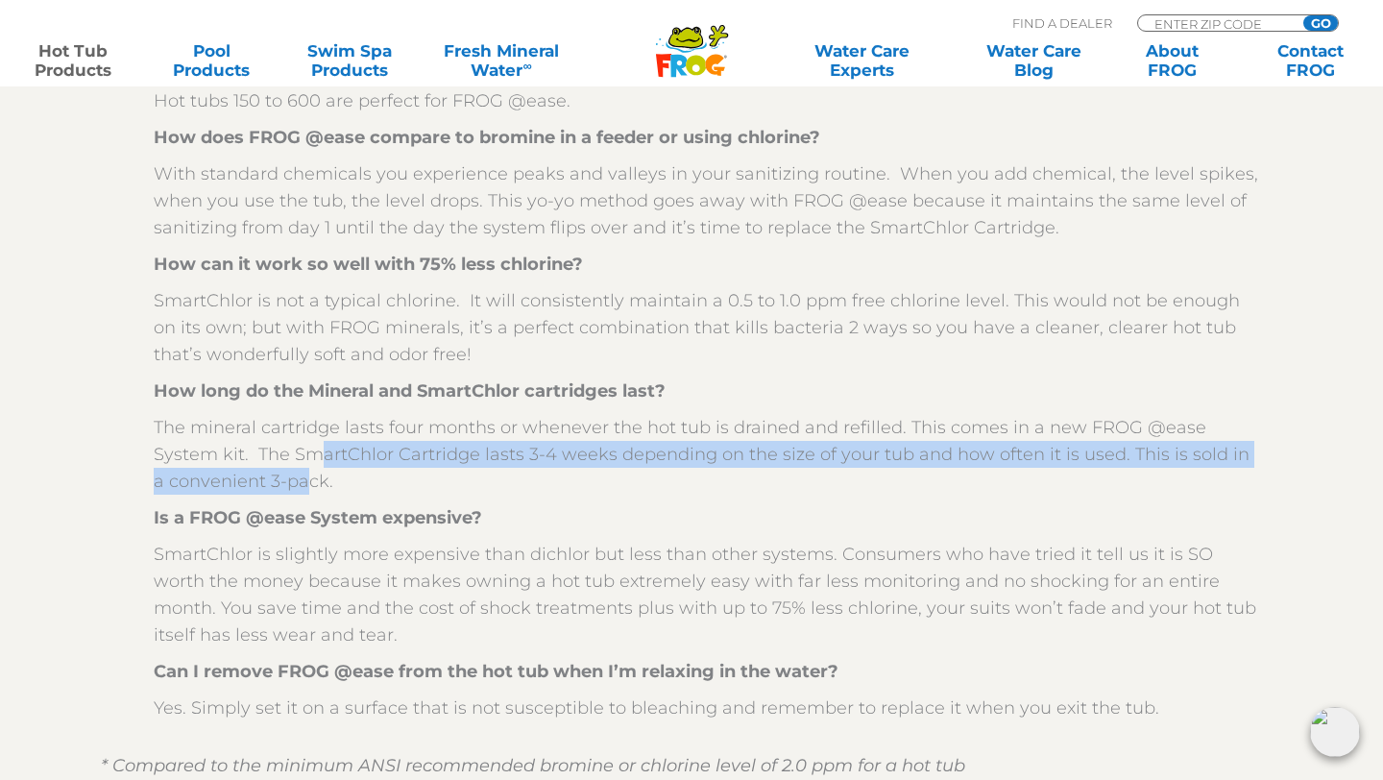
drag, startPoint x: 255, startPoint y: 446, endPoint x: 294, endPoint y: 481, distance: 52.3
click at [294, 481] on p "The mineral cartridge lasts four months or whenever the hot tub is drained and …" at bounding box center [706, 454] width 1104 height 81
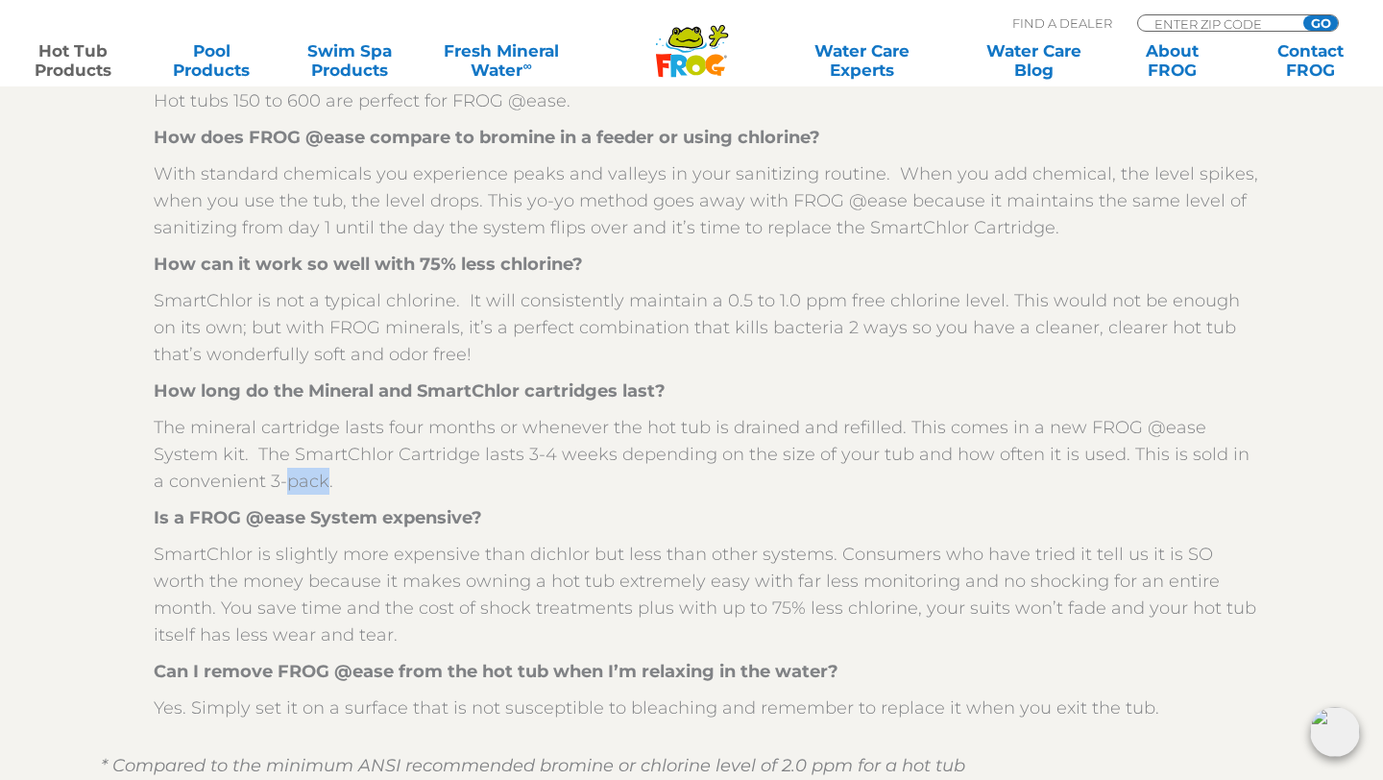
click at [294, 481] on p "The mineral cartridge lasts four months or whenever the hot tub is drained and …" at bounding box center [706, 454] width 1104 height 81
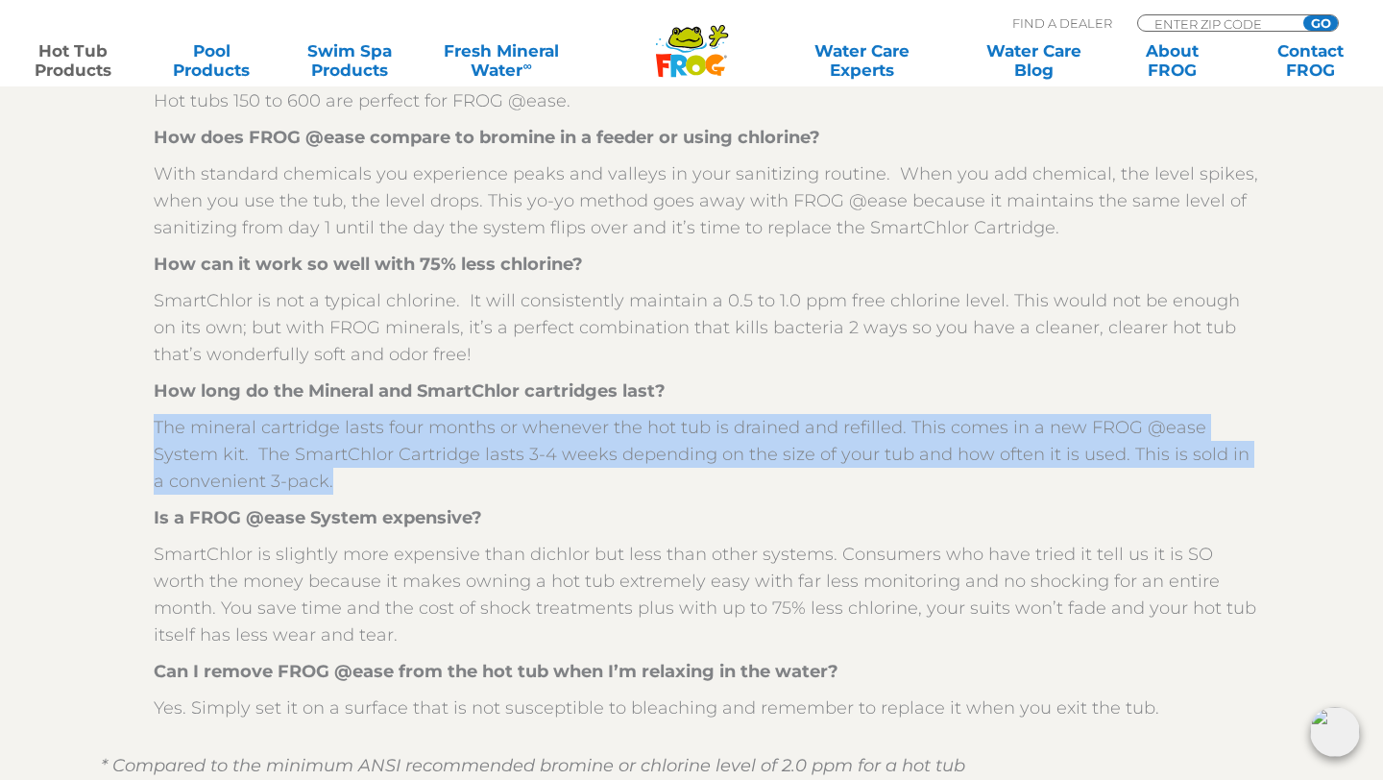
click at [294, 481] on p "The mineral cartridge lasts four months or whenever the hot tub is drained and …" at bounding box center [706, 454] width 1104 height 81
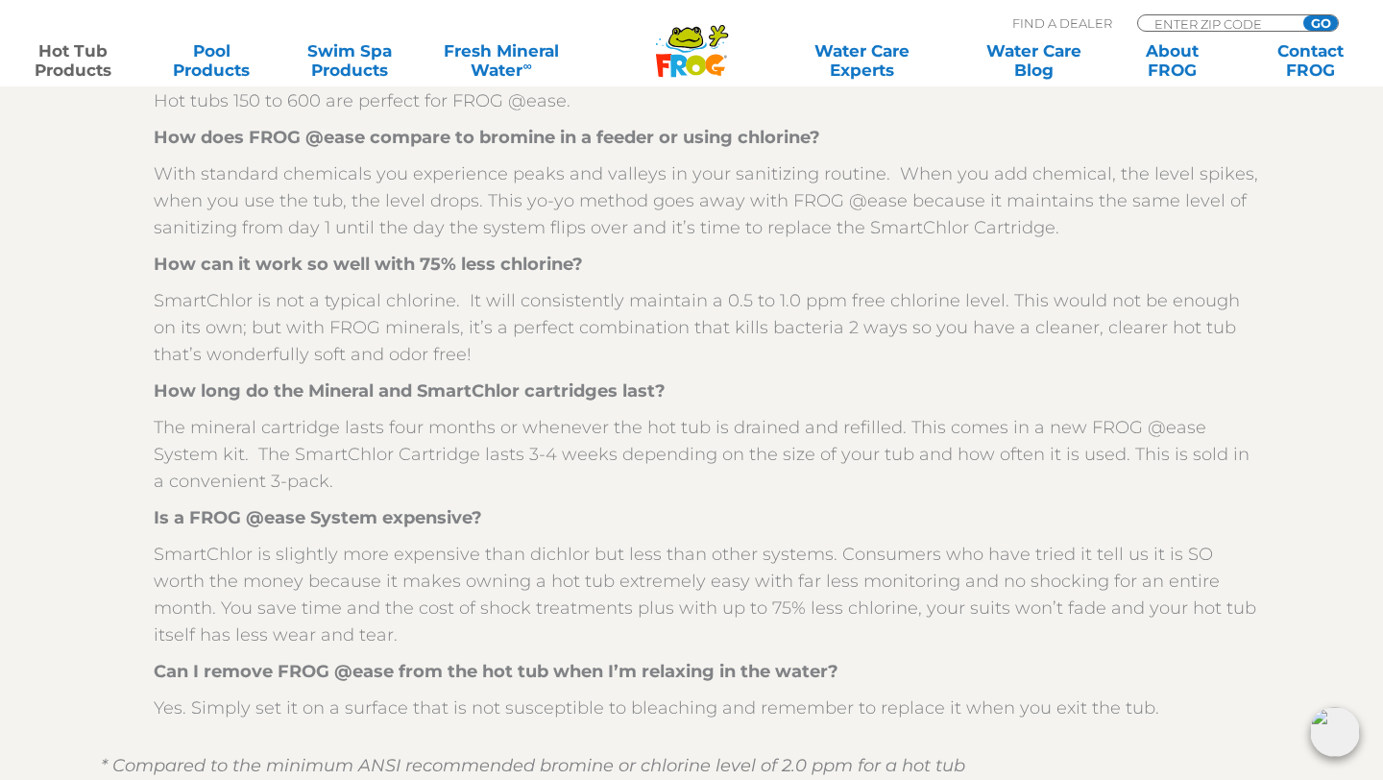
click at [294, 481] on p "The mineral cartridge lasts four months or whenever the hot tub is drained and …" at bounding box center [706, 454] width 1104 height 81
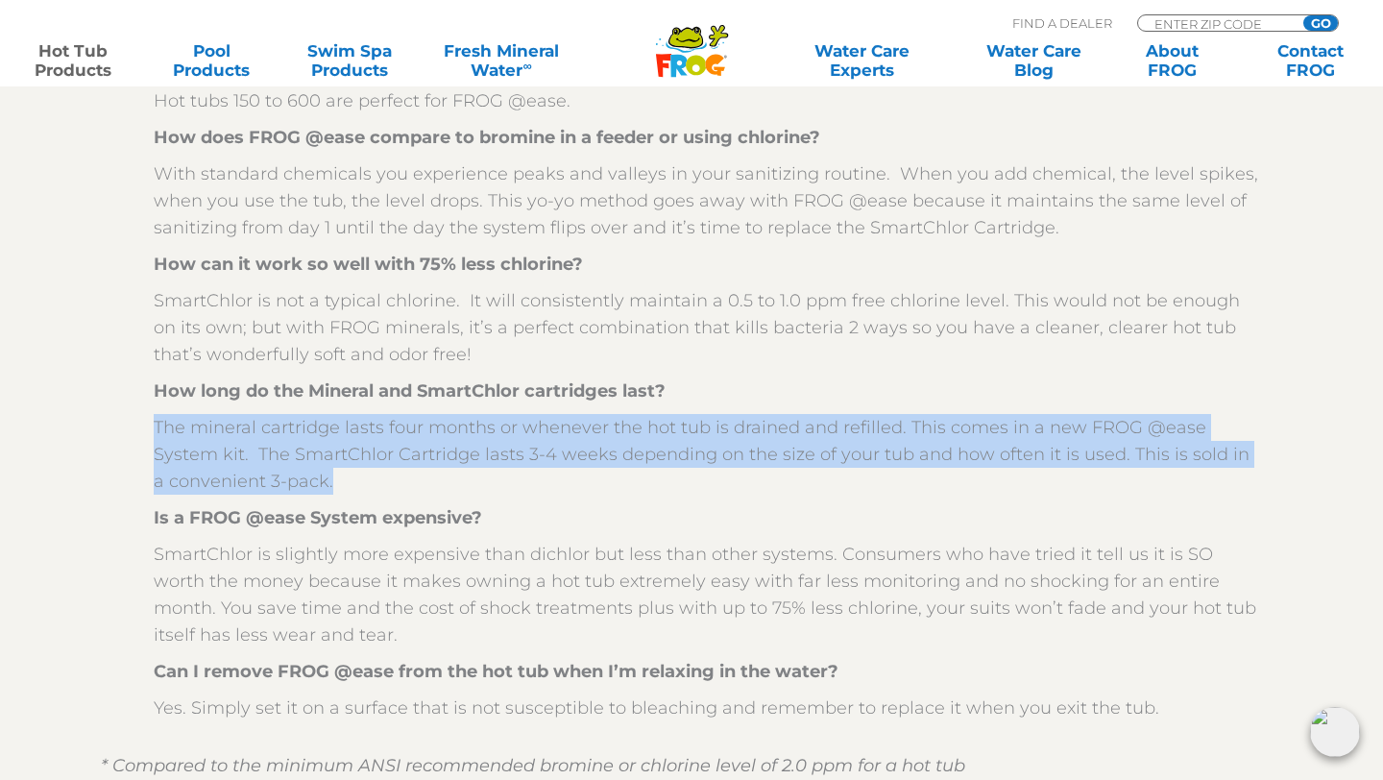
click at [294, 481] on p "The mineral cartridge lasts four months or whenever the hot tub is drained and …" at bounding box center [706, 454] width 1104 height 81
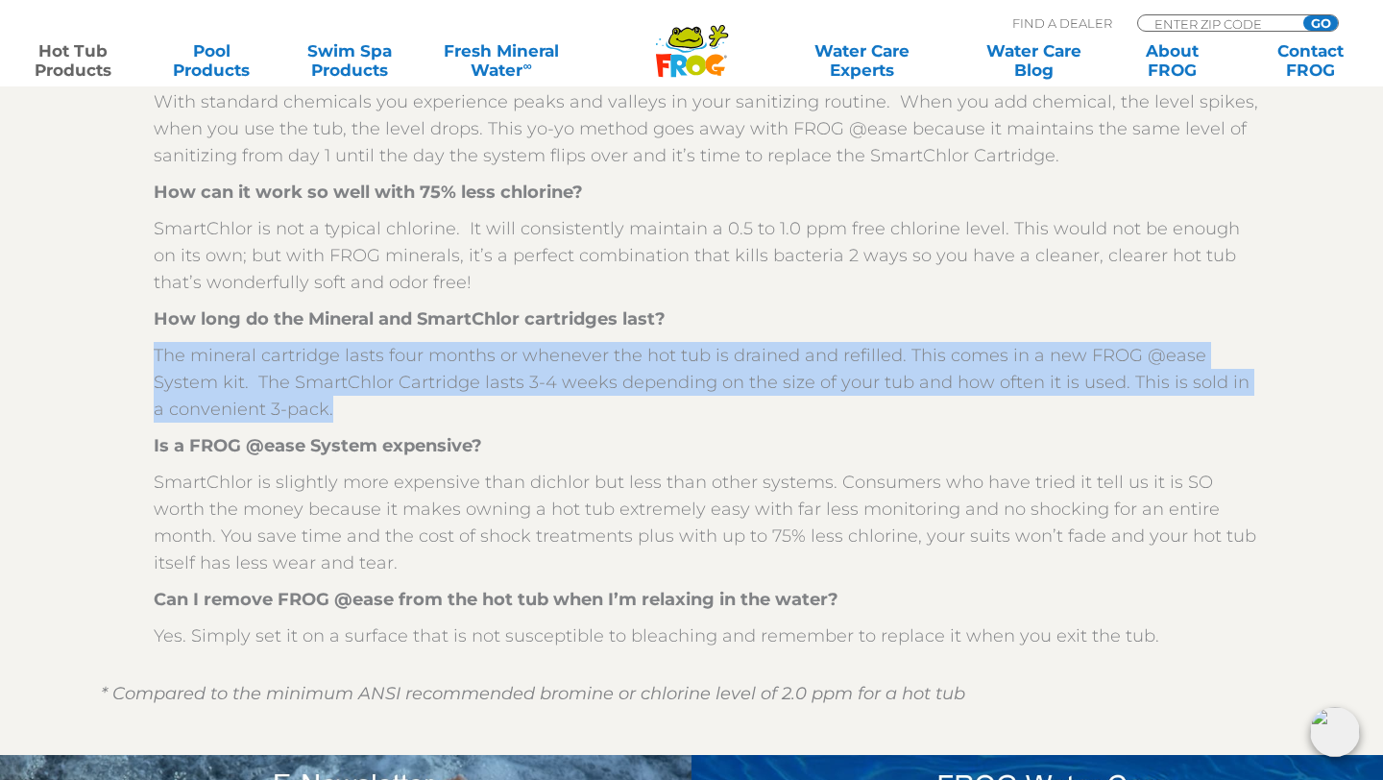
scroll to position [2638, 0]
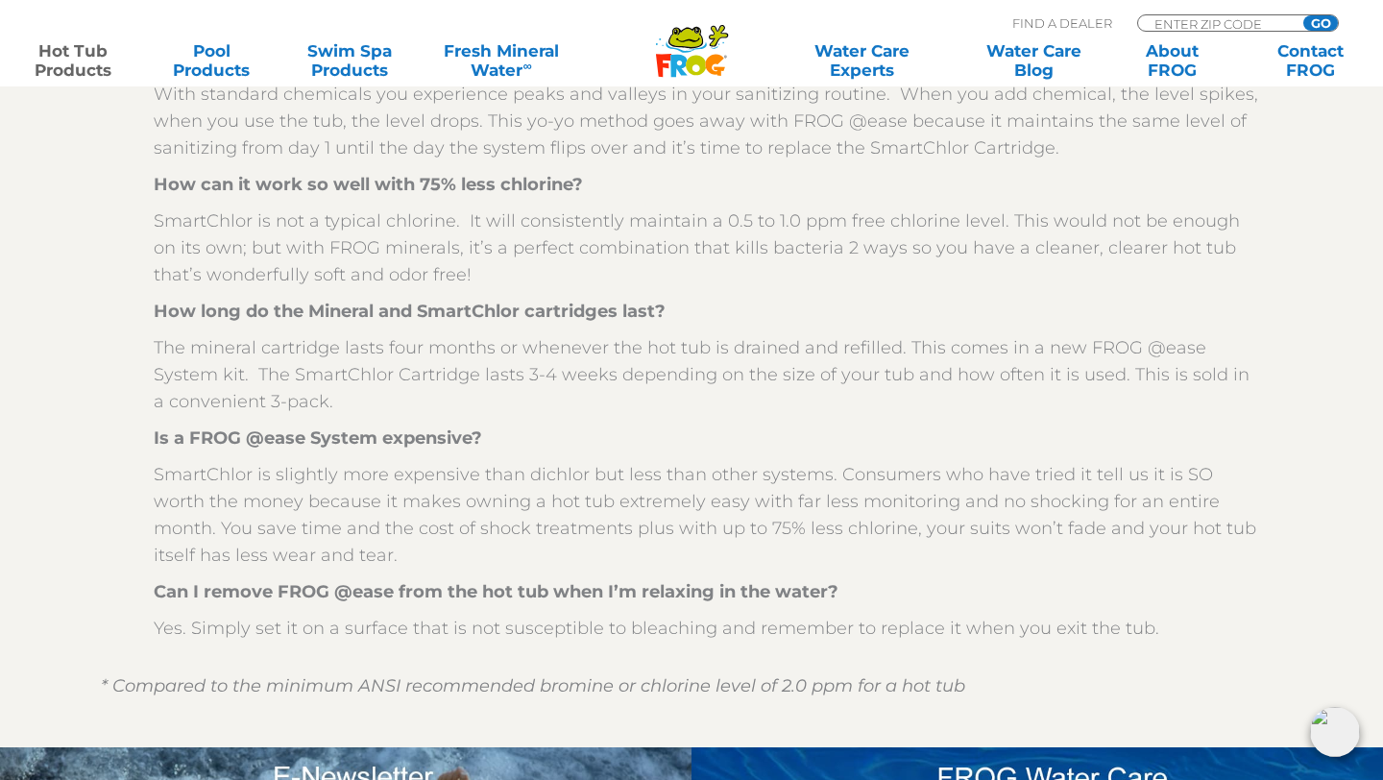
click at [287, 510] on p "SmartChlor is slightly more expensive than dichlor but less than other systems.…" at bounding box center [706, 515] width 1104 height 108
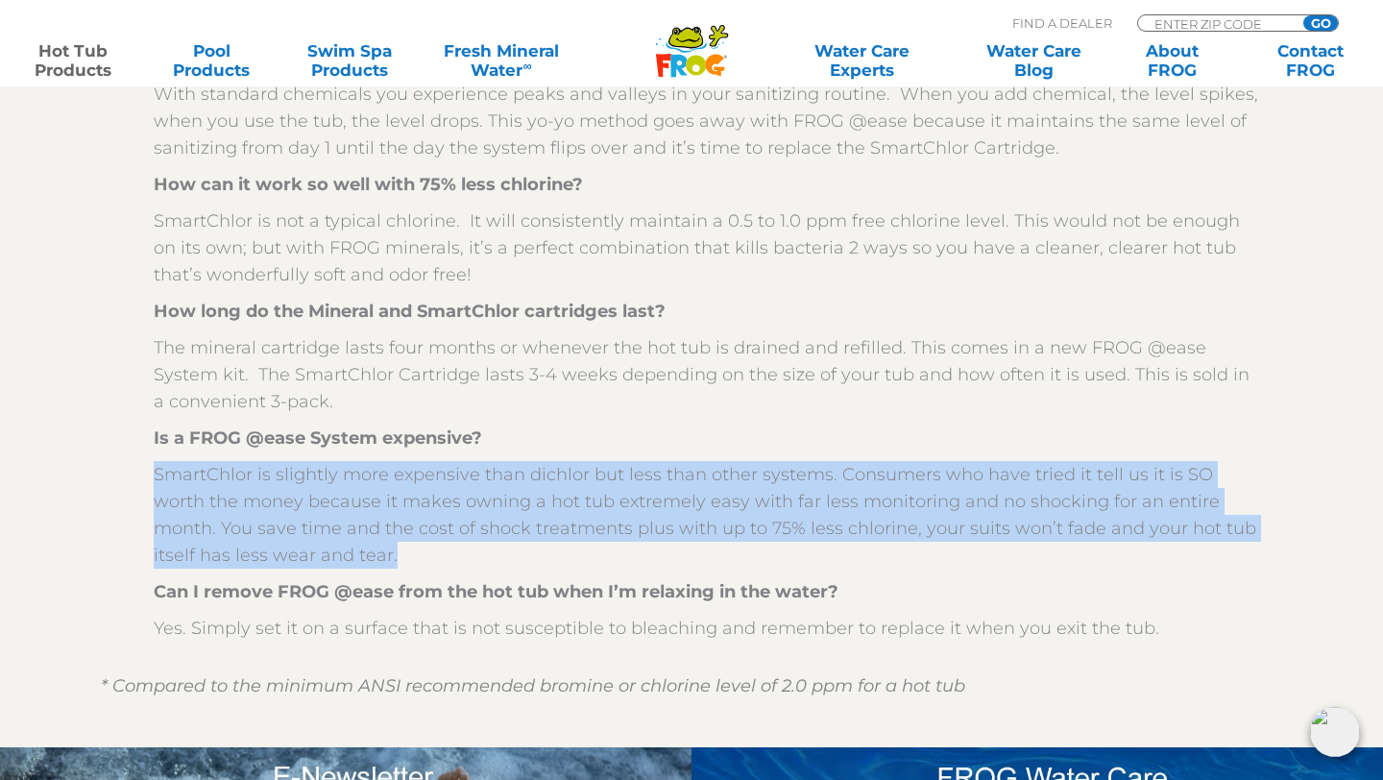
click at [287, 510] on p "SmartChlor is slightly more expensive than dichlor but less than other systems.…" at bounding box center [706, 515] width 1104 height 108
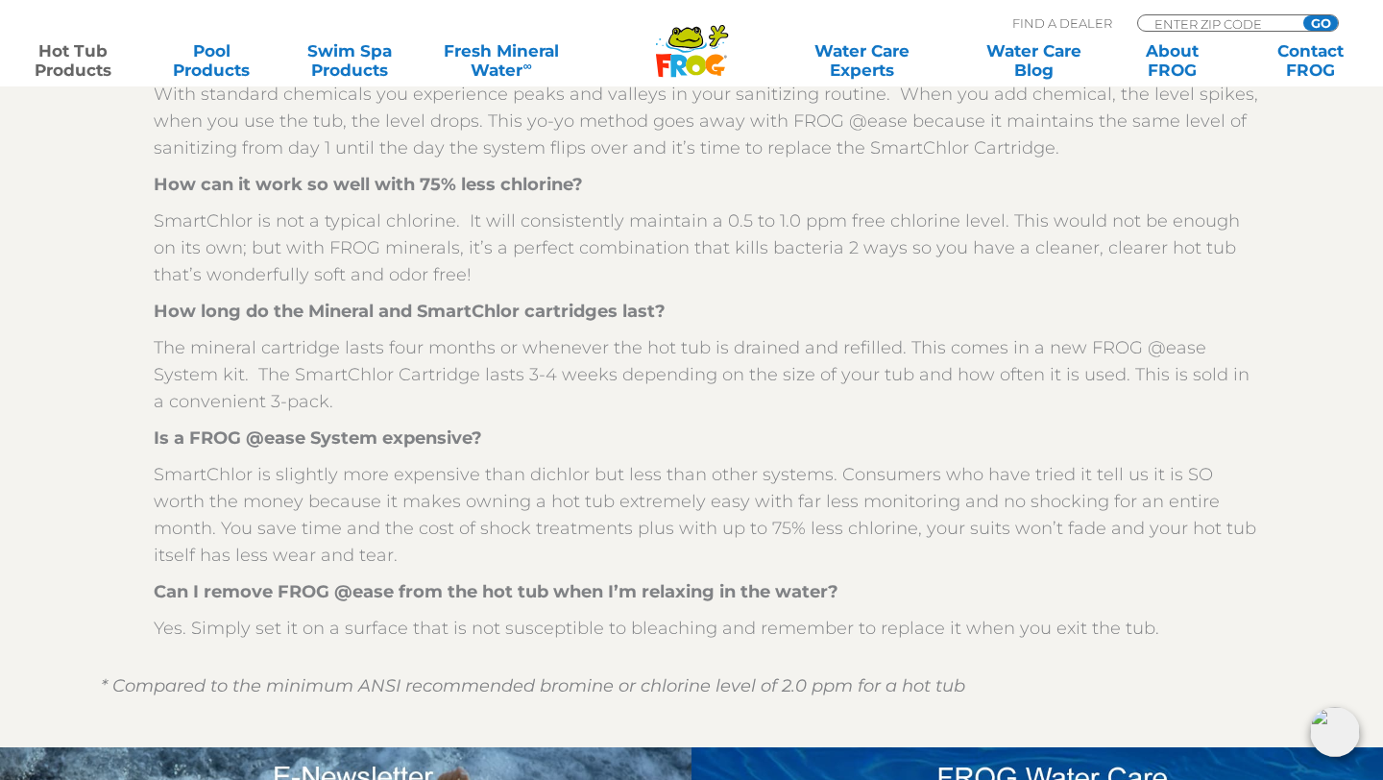
click at [287, 510] on p "SmartChlor is slightly more expensive than dichlor but less than other systems.…" at bounding box center [706, 515] width 1104 height 108
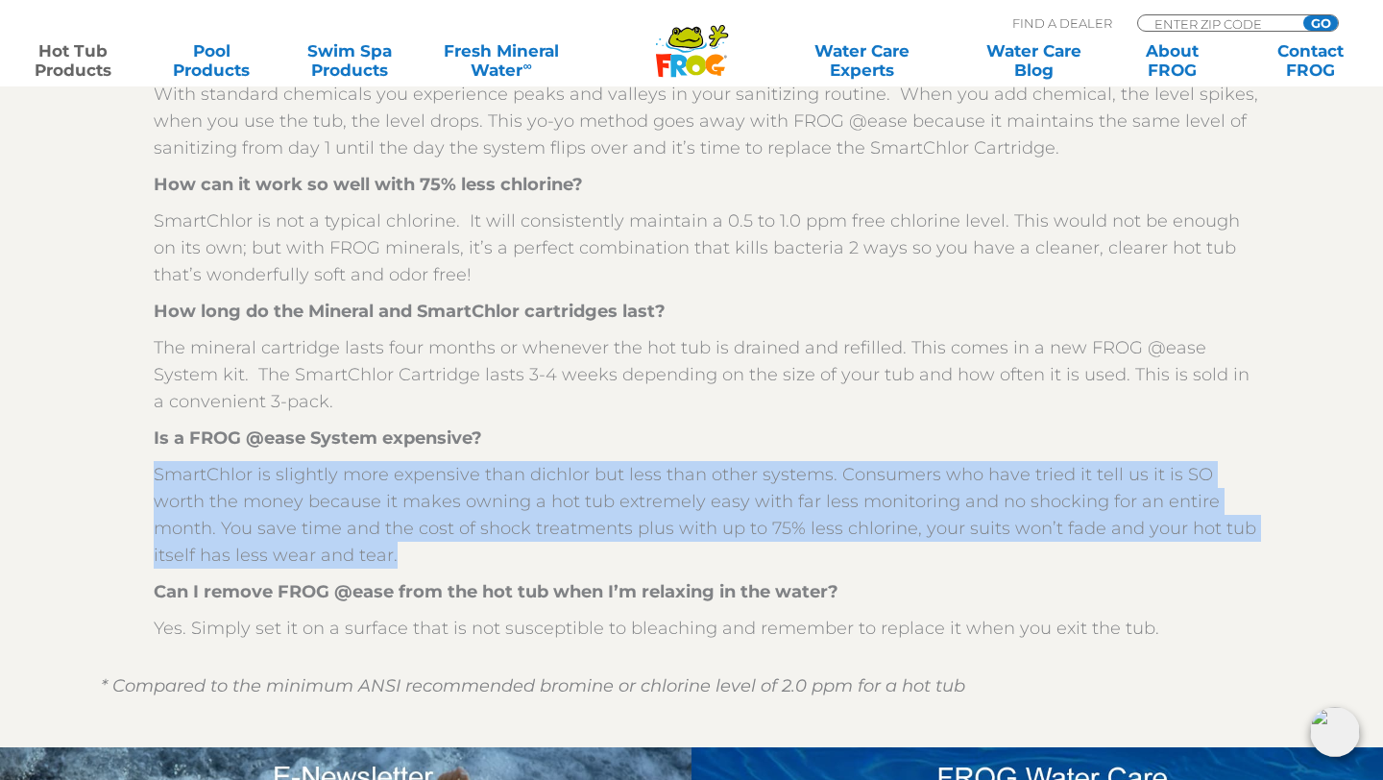
click at [287, 510] on p "SmartChlor is slightly more expensive than dichlor but less than other systems.…" at bounding box center [706, 515] width 1104 height 108
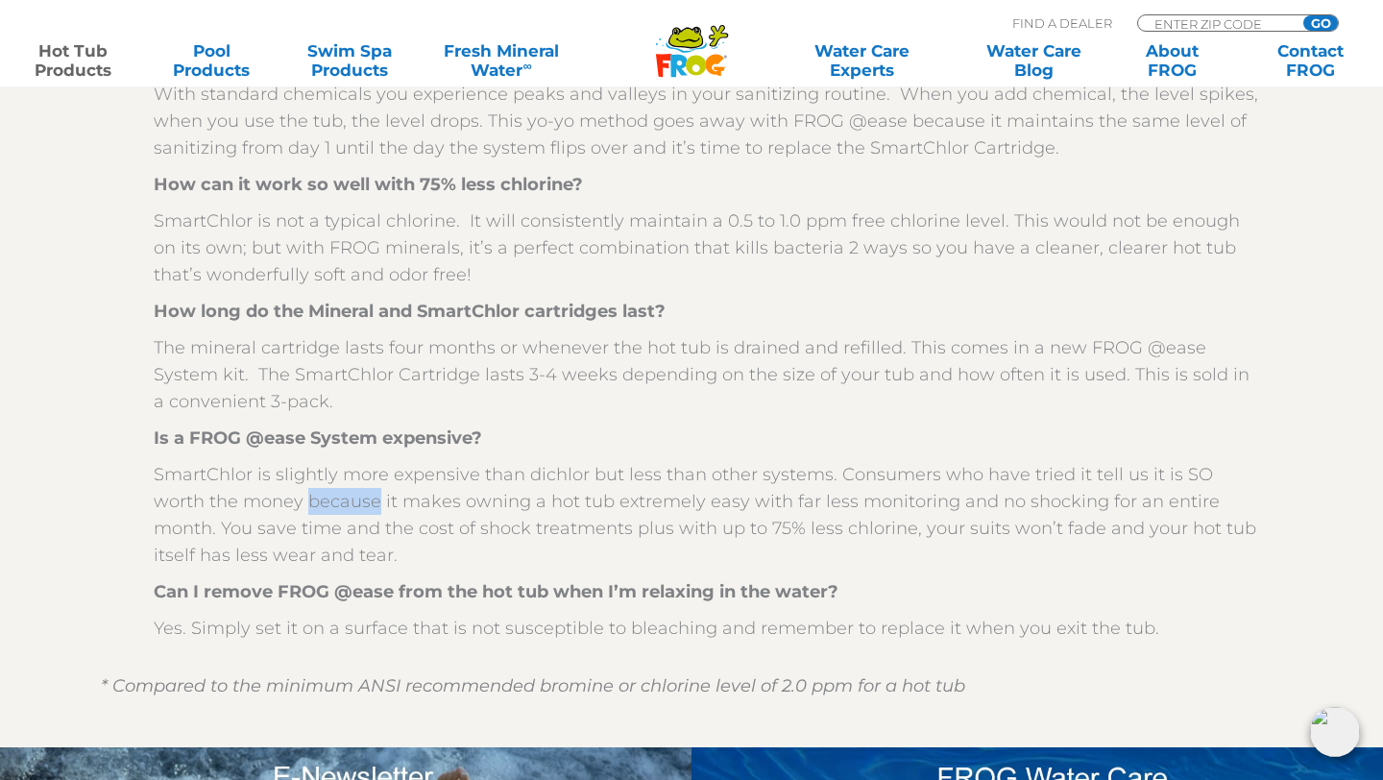
click at [287, 510] on p "SmartChlor is slightly more expensive than dichlor but less than other systems.…" at bounding box center [706, 515] width 1104 height 108
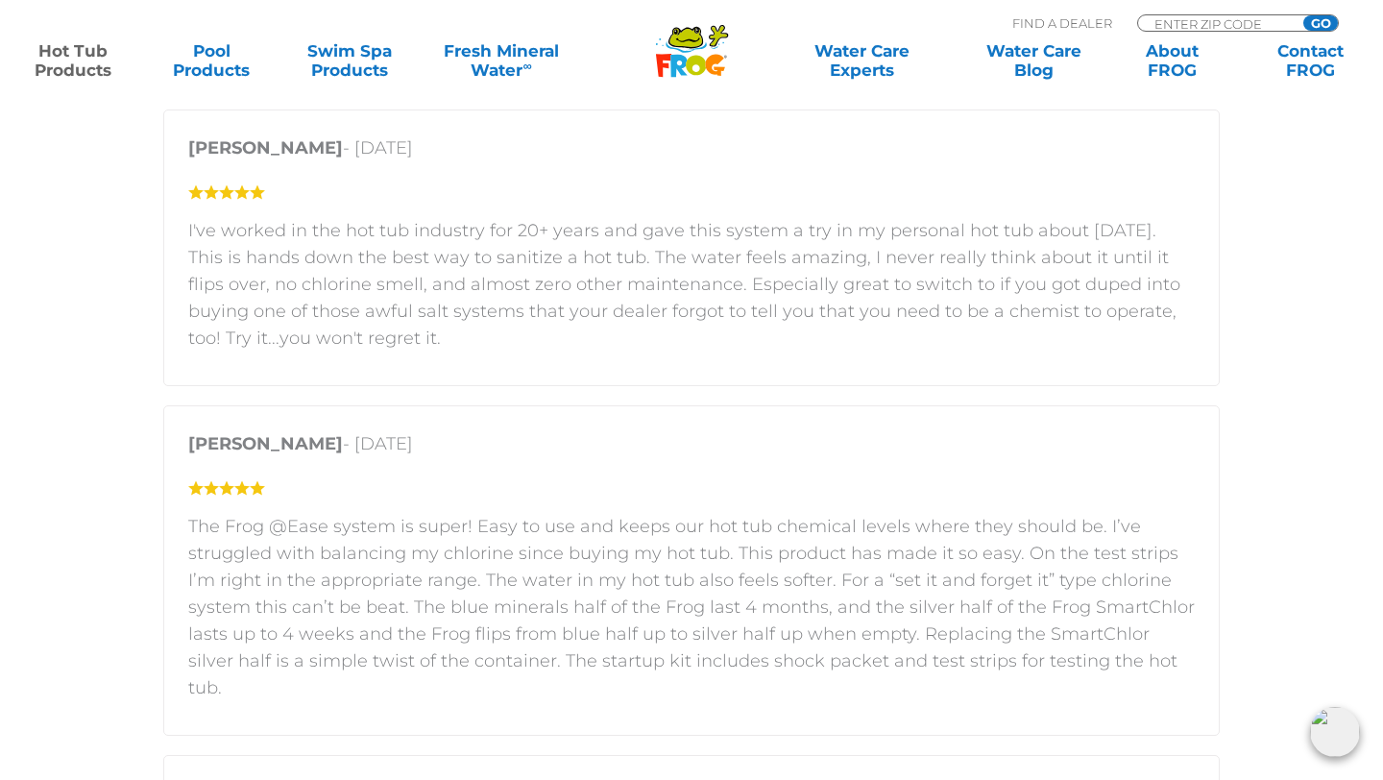
scroll to position [3899, 0]
